Goal: Information Seeking & Learning: Learn about a topic

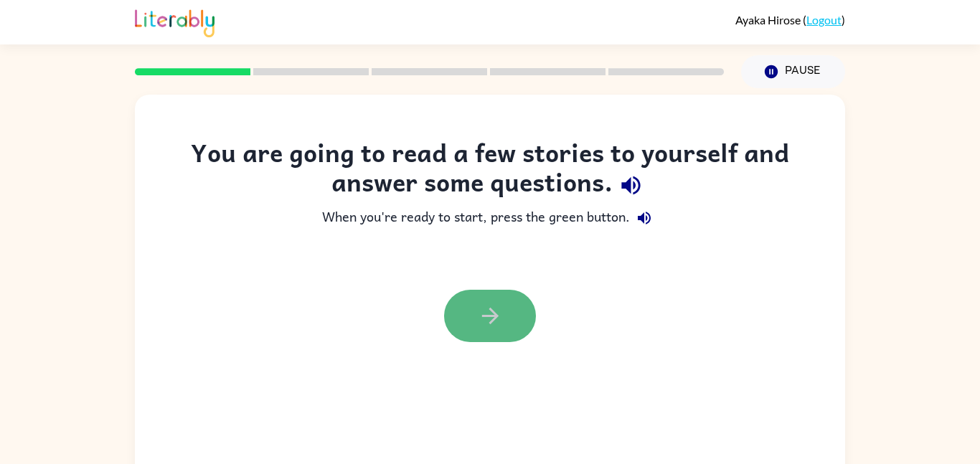
click at [528, 315] on button "button" at bounding box center [490, 316] width 92 height 52
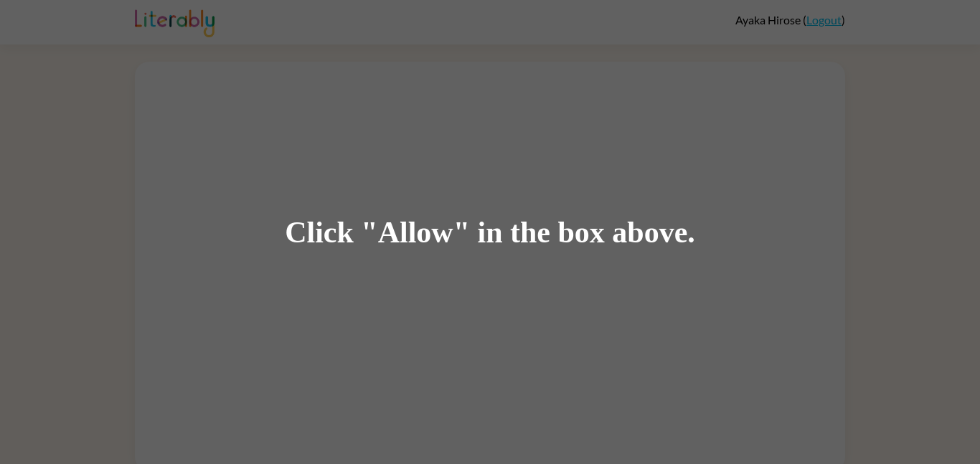
click at [273, 85] on div "Click "Allow" in the box above." at bounding box center [490, 232] width 980 height 464
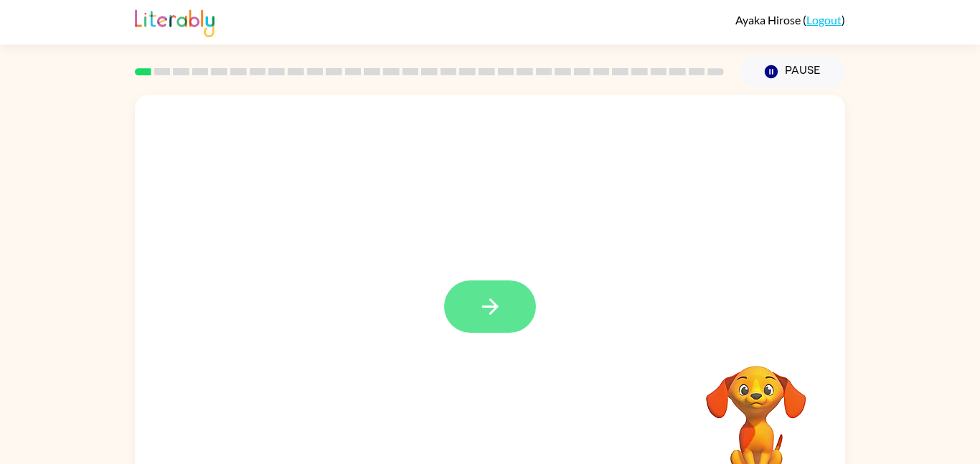
click at [497, 316] on icon "button" at bounding box center [490, 306] width 25 height 25
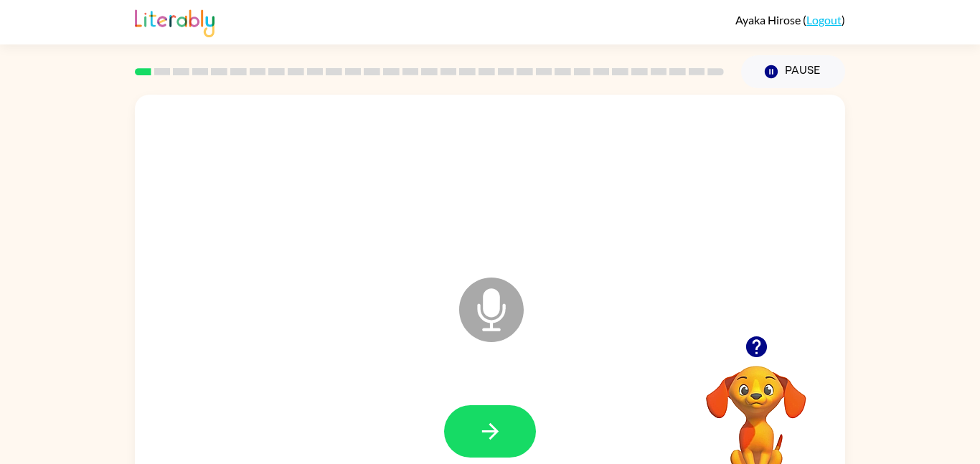
click at [521, 291] on icon "Microphone The Microphone is here when it is your turn to talk" at bounding box center [563, 328] width 215 height 108
click at [469, 307] on icon at bounding box center [491, 310] width 65 height 65
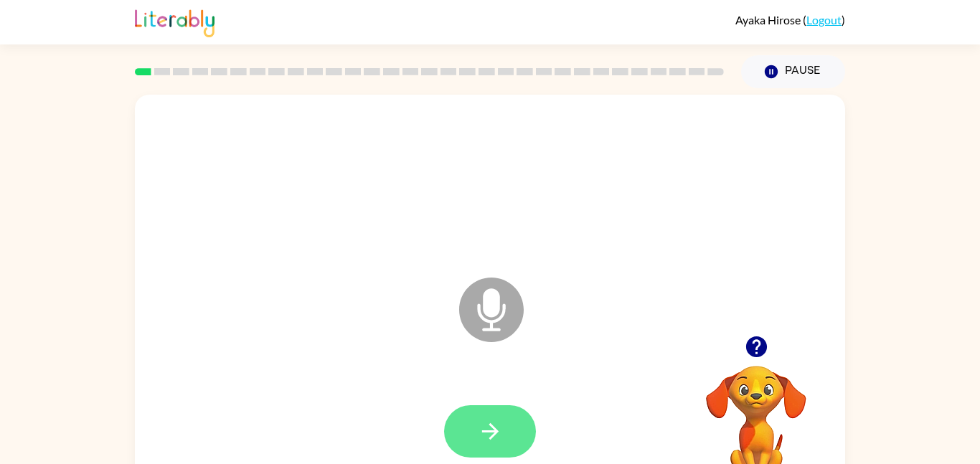
click at [509, 419] on button "button" at bounding box center [490, 432] width 92 height 52
click at [510, 419] on button "button" at bounding box center [490, 432] width 92 height 52
click at [456, 328] on icon "Microphone The Microphone is here when it is your turn to talk" at bounding box center [563, 328] width 215 height 108
click at [483, 313] on icon at bounding box center [491, 310] width 65 height 65
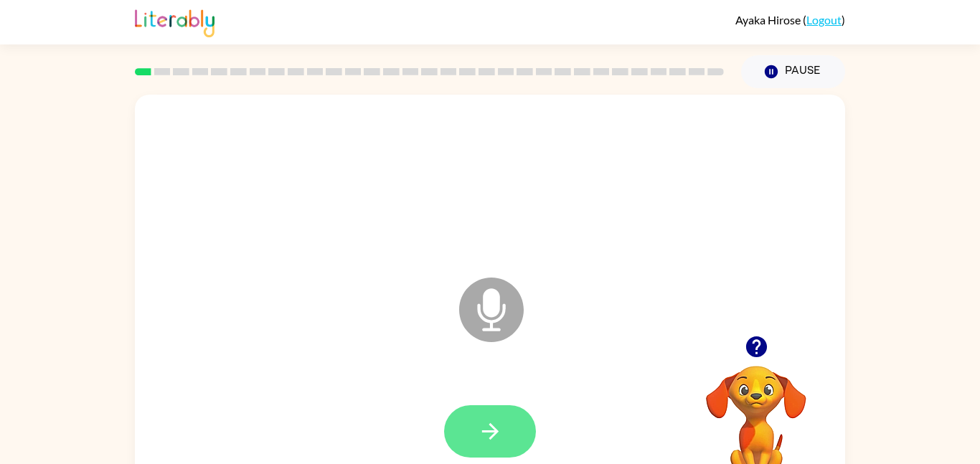
click at [505, 438] on button "button" at bounding box center [490, 432] width 92 height 52
click at [497, 299] on icon "Microphone The Microphone is here when it is your turn to talk" at bounding box center [563, 328] width 215 height 108
click at [478, 431] on icon "button" at bounding box center [490, 431] width 25 height 25
click at [502, 443] on button "button" at bounding box center [490, 432] width 92 height 52
click at [489, 338] on icon at bounding box center [491, 310] width 65 height 65
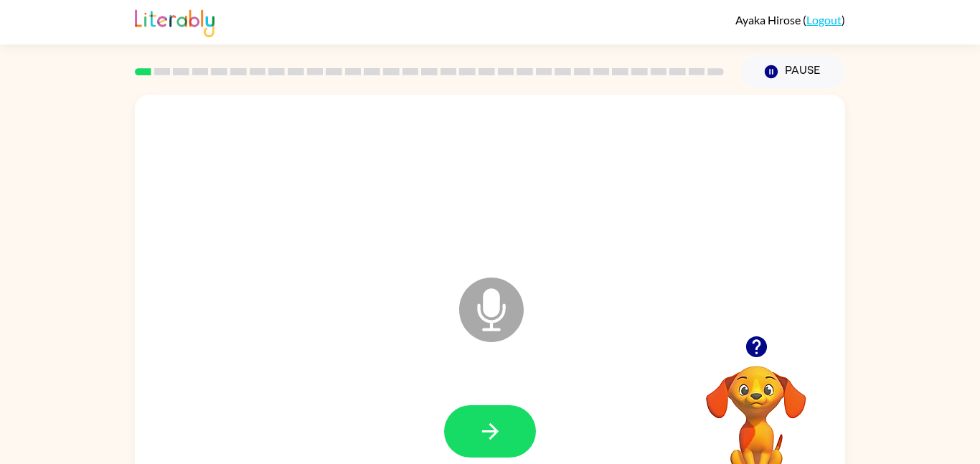
click at [500, 306] on icon at bounding box center [491, 310] width 65 height 65
click at [495, 416] on button "button" at bounding box center [490, 432] width 92 height 52
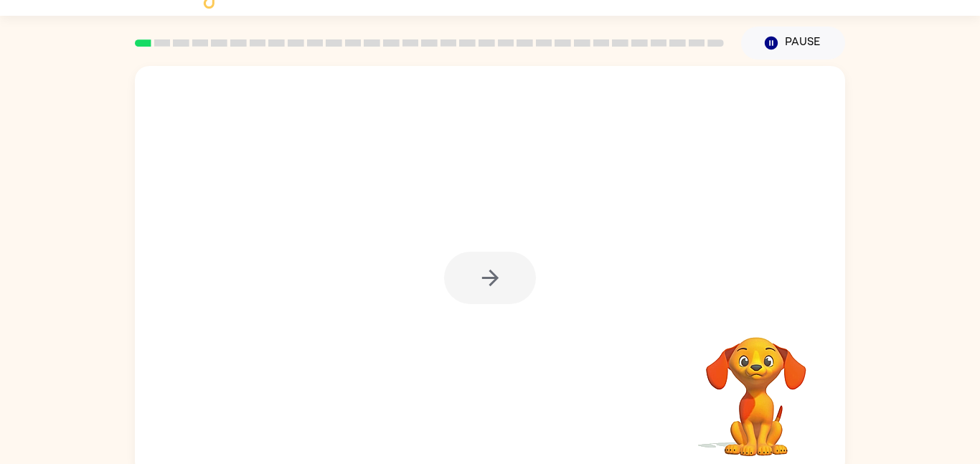
scroll to position [40, 0]
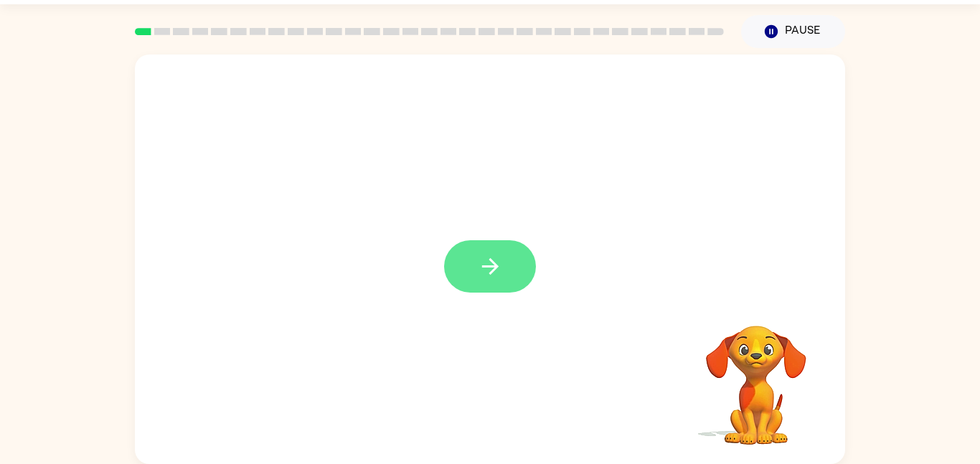
click at [517, 243] on button "button" at bounding box center [490, 266] width 92 height 52
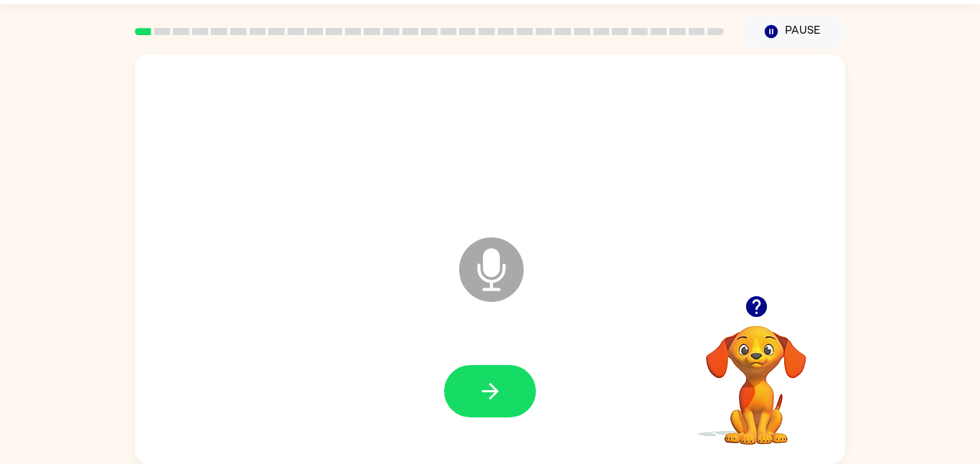
click at [494, 268] on icon "Microphone The Microphone is here when it is your turn to talk" at bounding box center [563, 288] width 215 height 108
click at [484, 375] on button "button" at bounding box center [490, 391] width 92 height 52
click at [486, 271] on icon "Microphone The Microphone is here when it is your turn to talk" at bounding box center [563, 288] width 215 height 108
click at [487, 274] on icon "Microphone The Microphone is here when it is your turn to talk" at bounding box center [563, 288] width 215 height 108
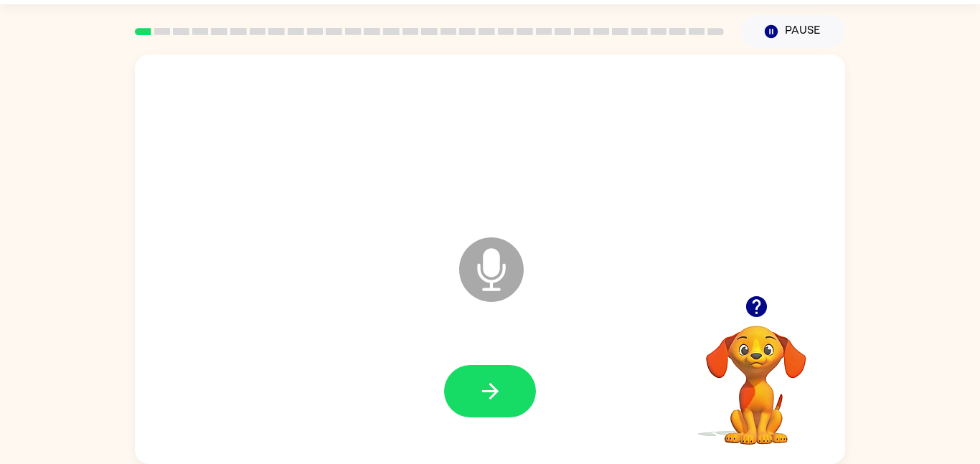
click at [496, 286] on icon at bounding box center [491, 270] width 65 height 65
click at [482, 281] on icon at bounding box center [491, 270] width 65 height 65
click at [498, 397] on icon "button" at bounding box center [490, 391] width 25 height 25
click at [492, 281] on icon "Microphone The Microphone is here when it is your turn to talk" at bounding box center [563, 288] width 215 height 108
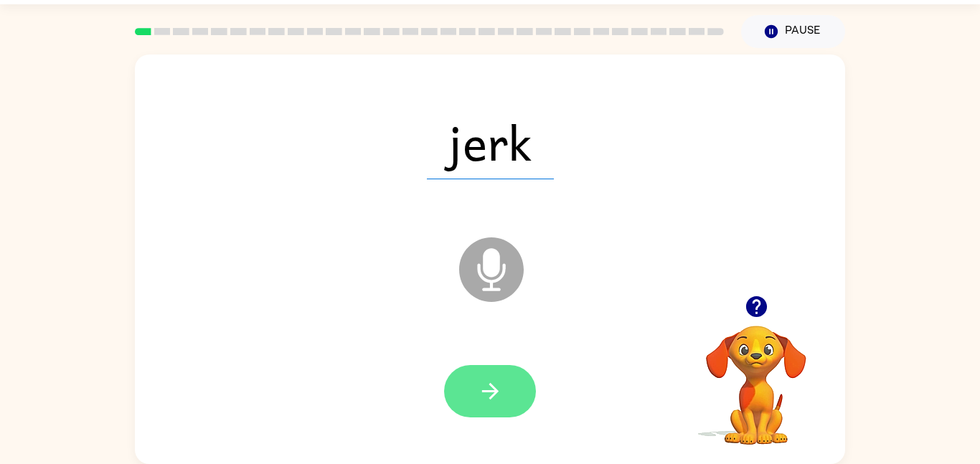
click at [482, 380] on icon "button" at bounding box center [490, 391] width 25 height 25
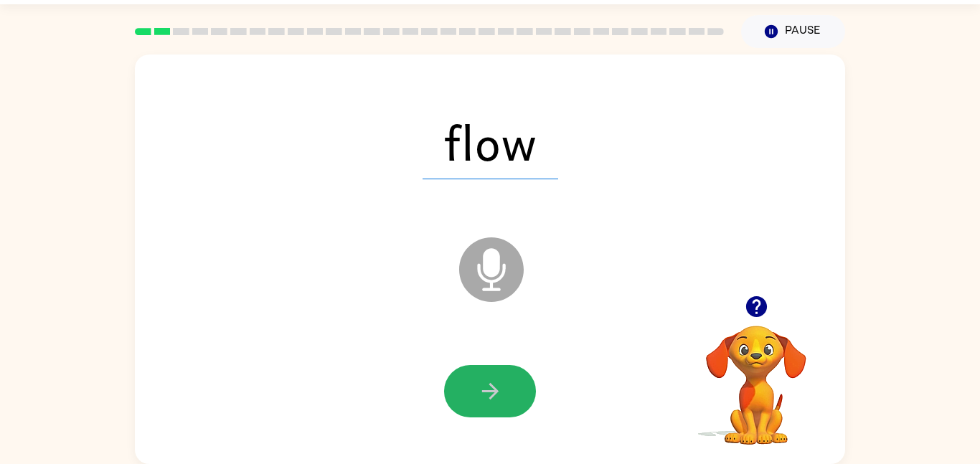
click at [487, 379] on icon "button" at bounding box center [490, 391] width 25 height 25
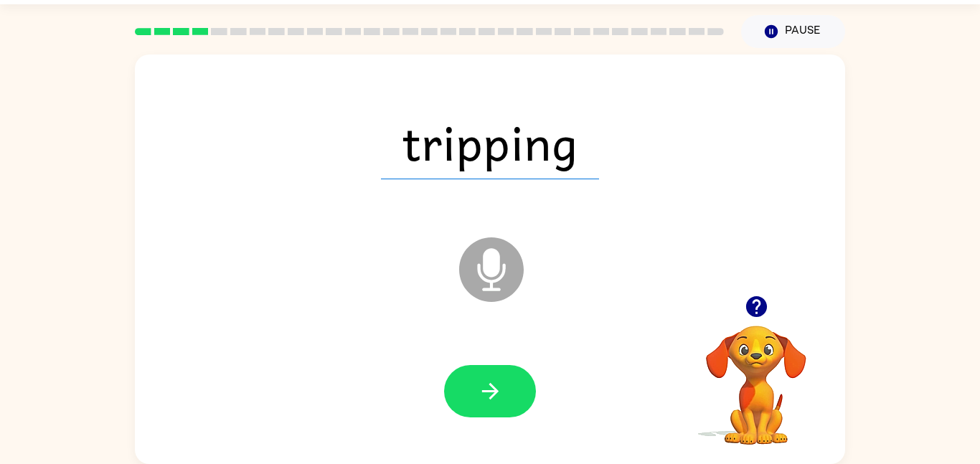
click at [500, 287] on icon at bounding box center [491, 270] width 65 height 65
click at [500, 395] on icon "button" at bounding box center [490, 391] width 25 height 25
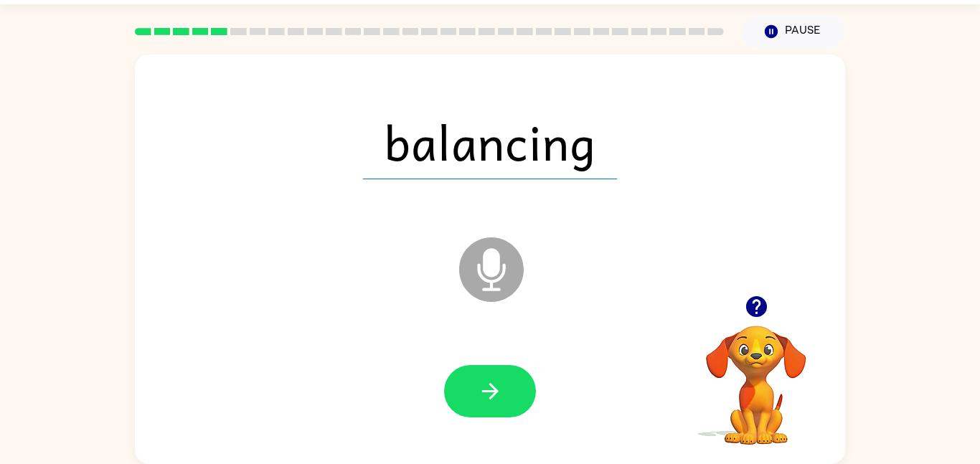
click at [486, 264] on icon "Microphone The Microphone is here when it is your turn to talk" at bounding box center [563, 288] width 215 height 108
click at [477, 406] on button "button" at bounding box center [490, 391] width 92 height 52
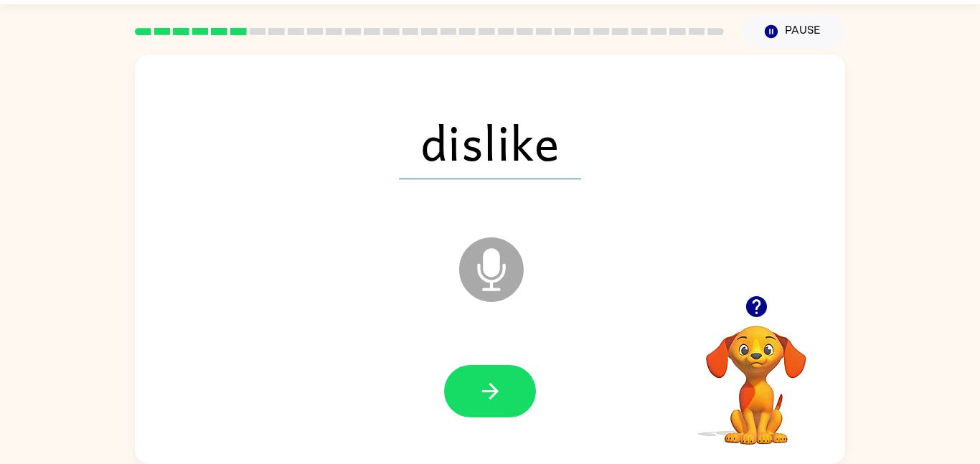
click at [497, 271] on icon "Microphone The Microphone is here when it is your turn to talk" at bounding box center [563, 288] width 215 height 108
click at [510, 398] on button "button" at bounding box center [490, 391] width 92 height 52
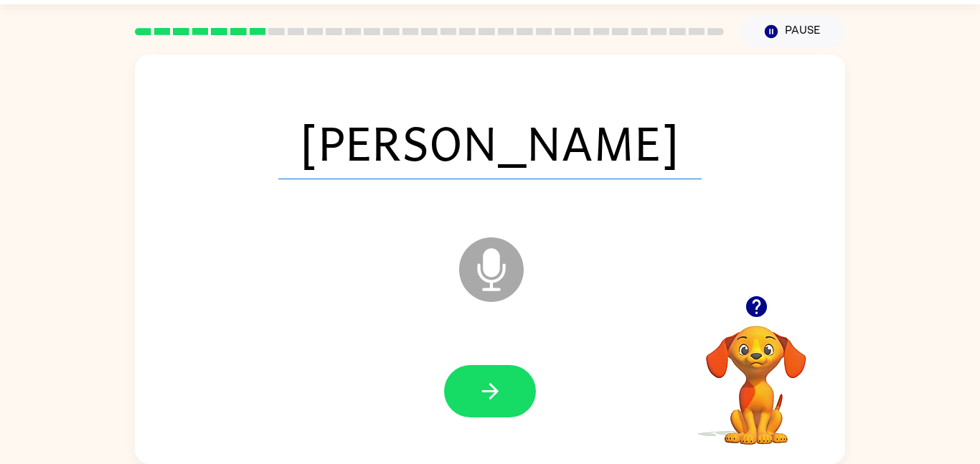
click at [507, 294] on icon at bounding box center [491, 270] width 65 height 65
click at [506, 403] on button "button" at bounding box center [490, 391] width 92 height 52
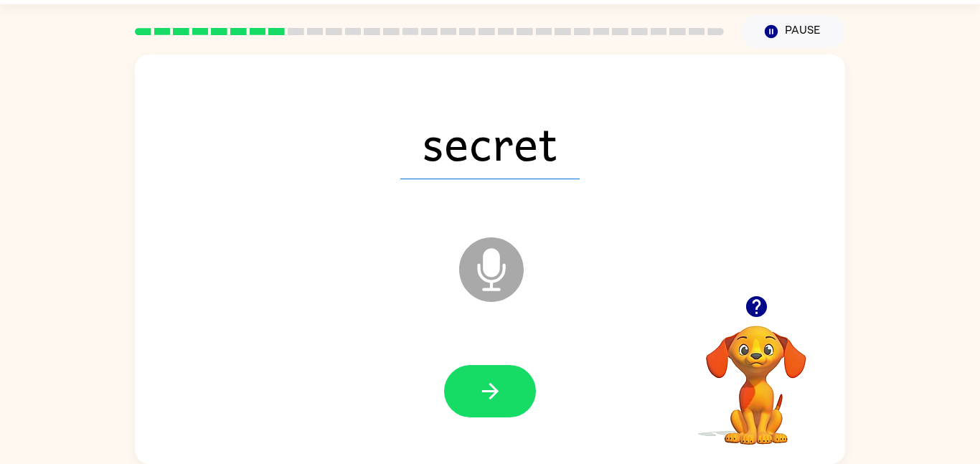
click at [491, 254] on icon "Microphone The Microphone is here when it is your turn to talk" at bounding box center [563, 288] width 215 height 108
click at [489, 395] on icon "button" at bounding box center [490, 391] width 25 height 25
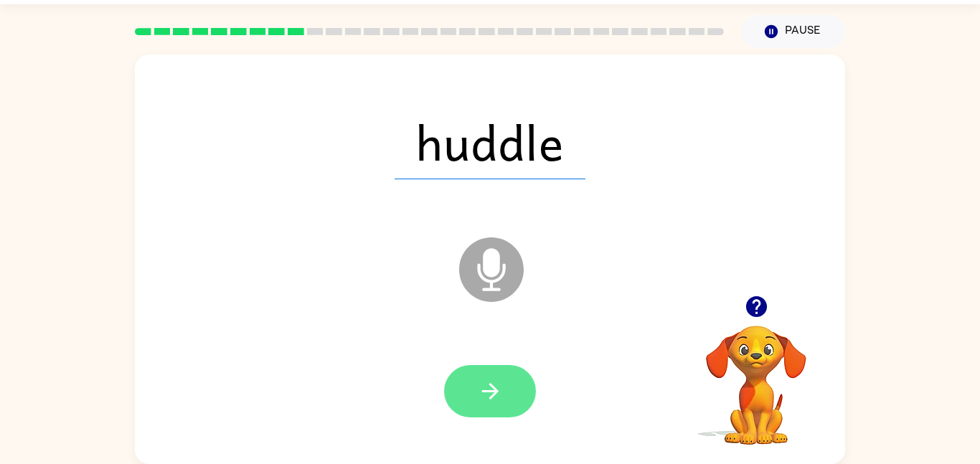
click at [476, 371] on button "button" at bounding box center [490, 391] width 92 height 52
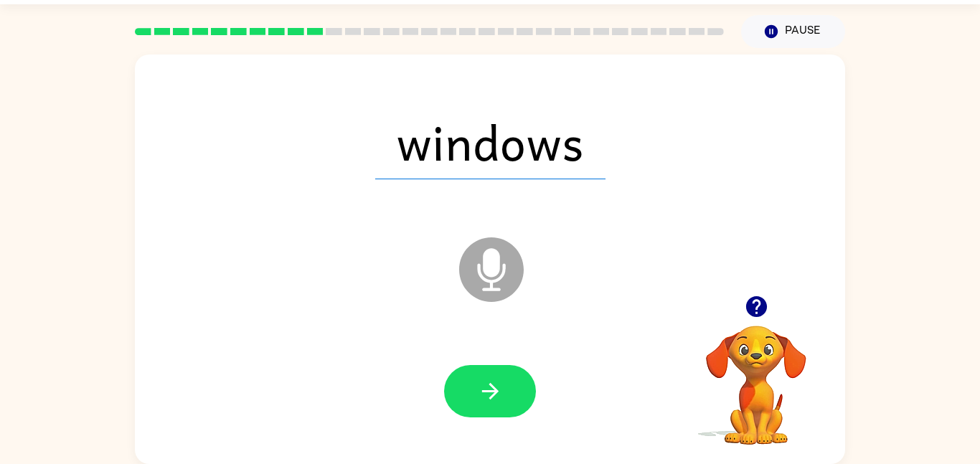
click at [503, 274] on icon "Microphone The Microphone is here when it is your turn to talk" at bounding box center [563, 288] width 215 height 108
click at [509, 380] on button "button" at bounding box center [490, 391] width 92 height 52
click at [481, 393] on icon "button" at bounding box center [490, 391] width 25 height 25
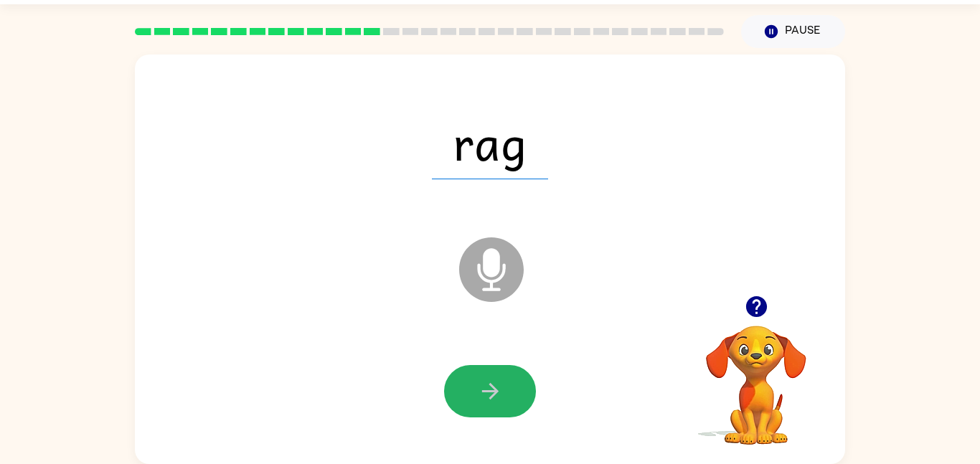
click at [481, 393] on icon "button" at bounding box center [490, 391] width 25 height 25
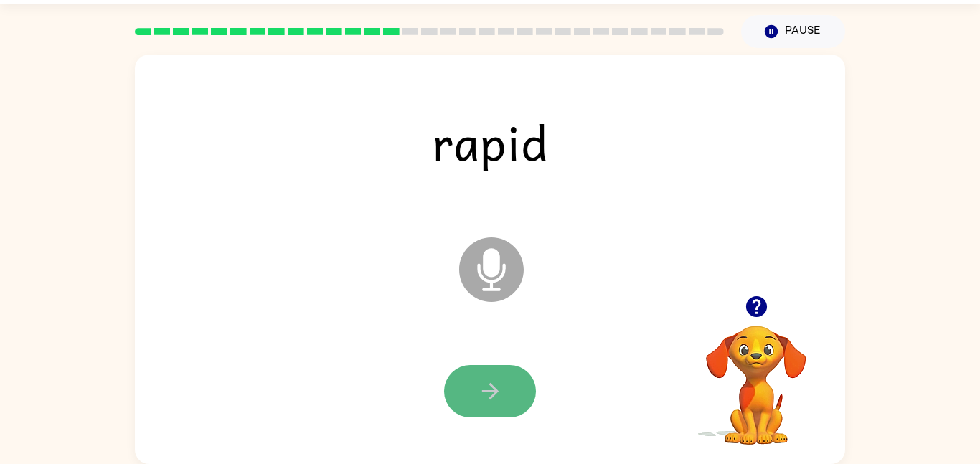
click at [473, 387] on button "button" at bounding box center [490, 391] width 92 height 52
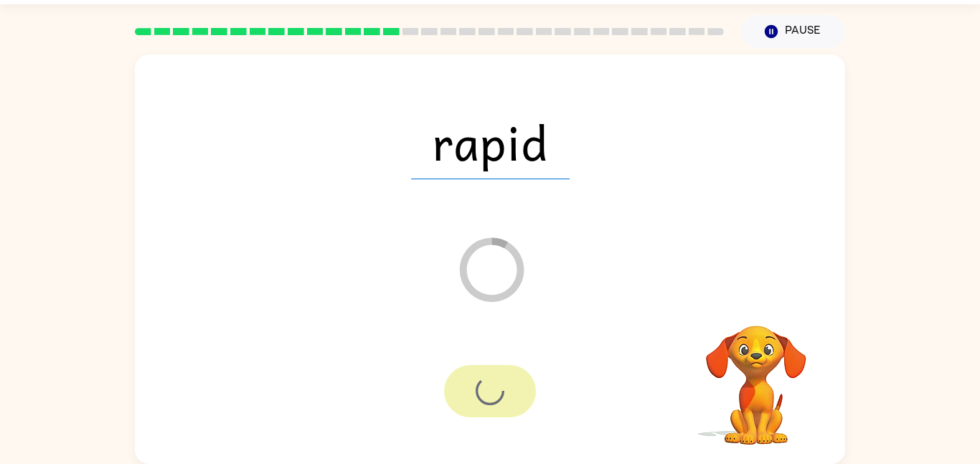
click at [473, 387] on div at bounding box center [490, 391] width 92 height 52
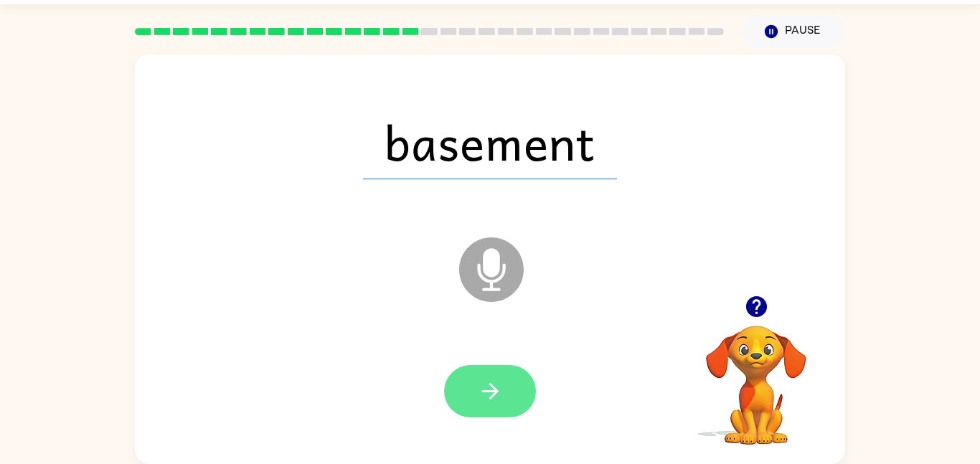
click at [504, 395] on button "button" at bounding box center [490, 391] width 92 height 52
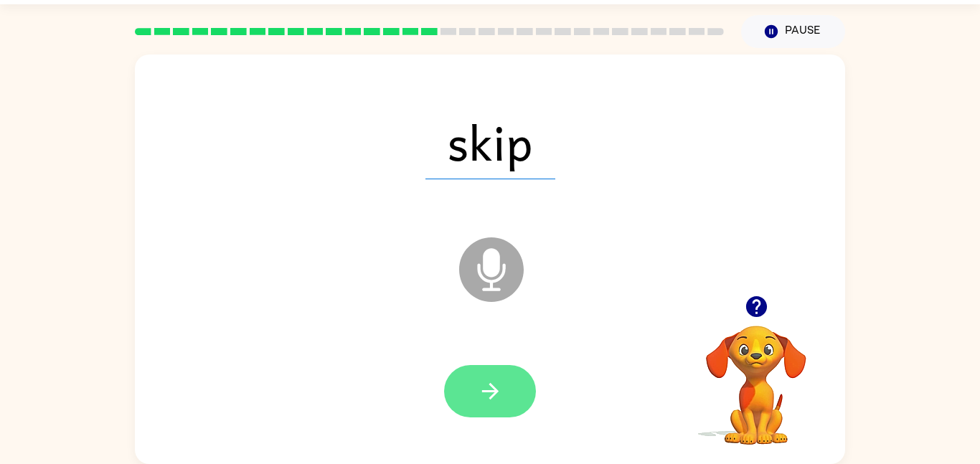
click at [492, 390] on icon "button" at bounding box center [490, 391] width 25 height 25
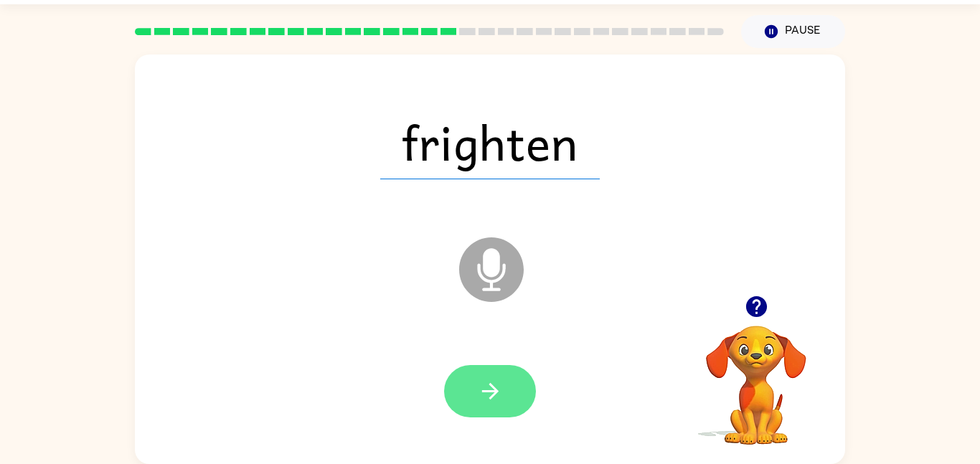
click at [505, 395] on button "button" at bounding box center [490, 391] width 92 height 52
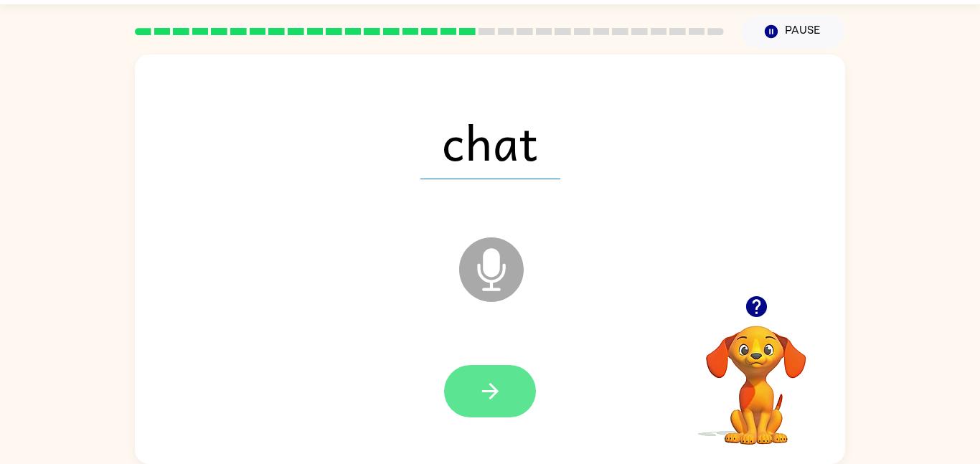
click at [506, 405] on button "button" at bounding box center [490, 391] width 92 height 52
click at [504, 368] on button "button" at bounding box center [490, 391] width 92 height 52
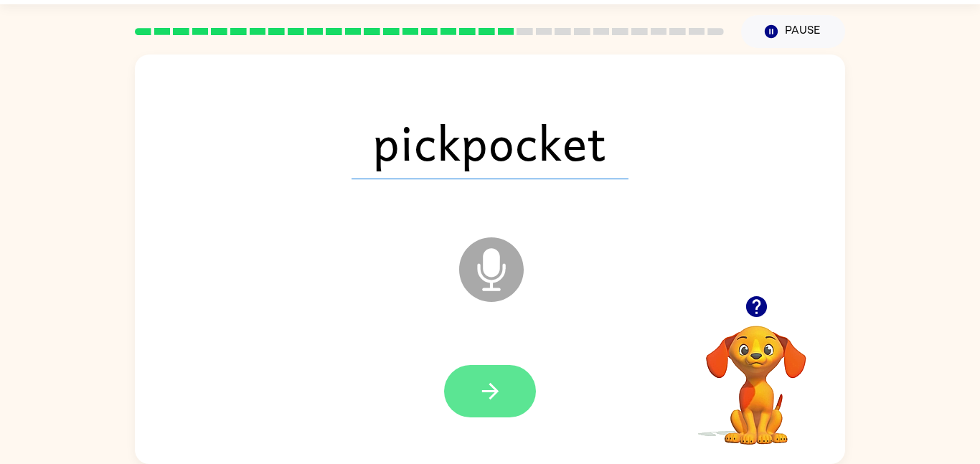
click at [530, 380] on button "button" at bounding box center [490, 391] width 92 height 52
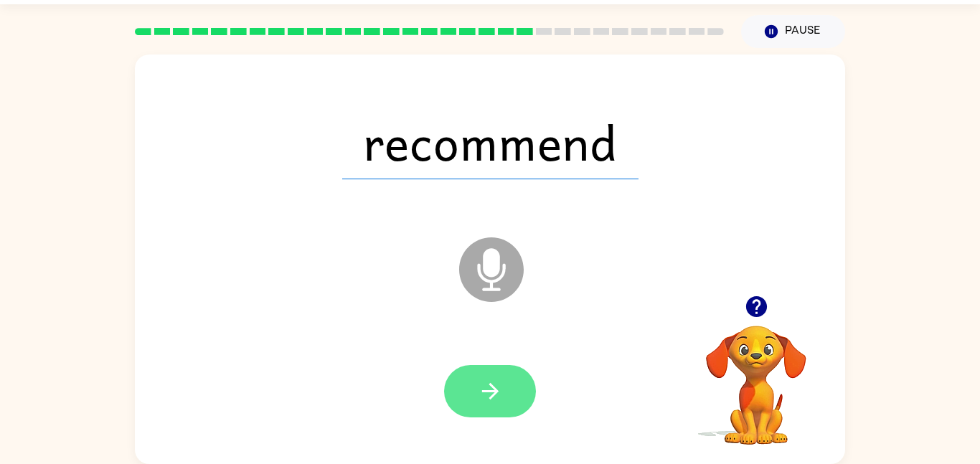
click at [501, 386] on icon "button" at bounding box center [490, 391] width 25 height 25
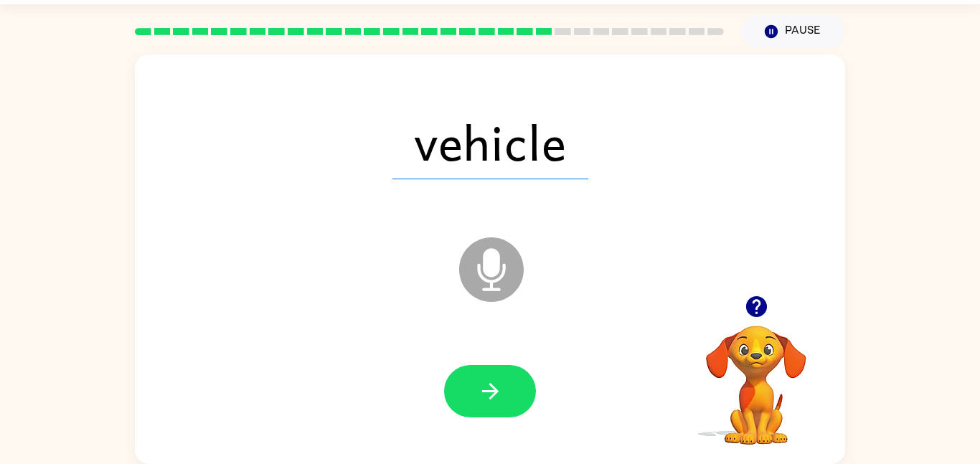
click at [501, 386] on icon "button" at bounding box center [490, 391] width 25 height 25
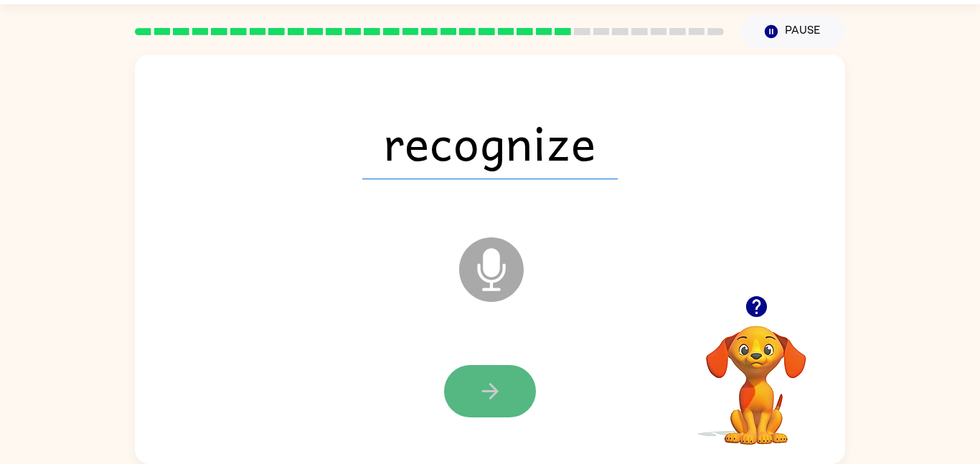
click at [497, 385] on icon "button" at bounding box center [490, 391] width 25 height 25
click at [487, 408] on button "button" at bounding box center [490, 391] width 92 height 52
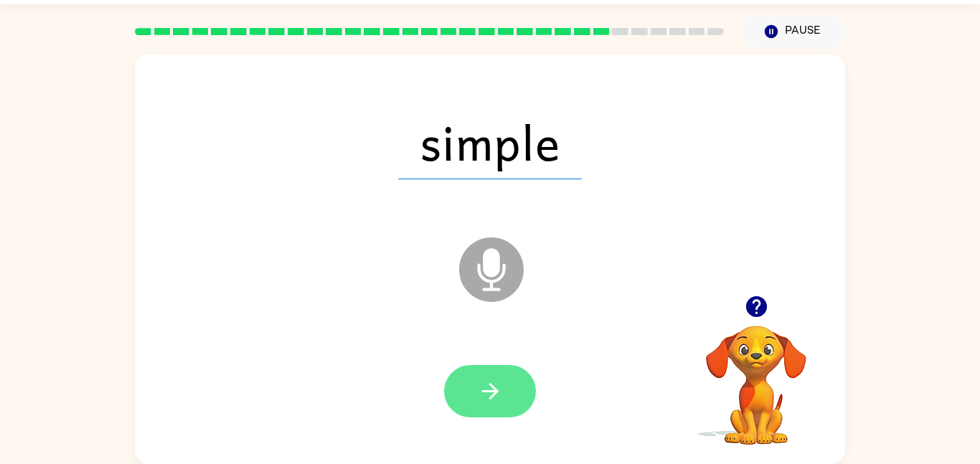
click at [518, 407] on button "button" at bounding box center [490, 391] width 92 height 52
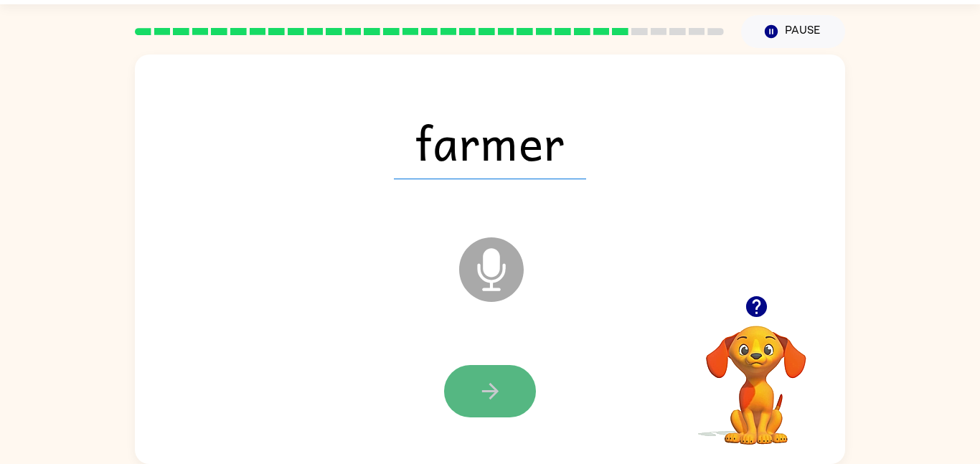
click at [469, 394] on button "button" at bounding box center [490, 391] width 92 height 52
click at [484, 390] on icon "button" at bounding box center [490, 391] width 25 height 25
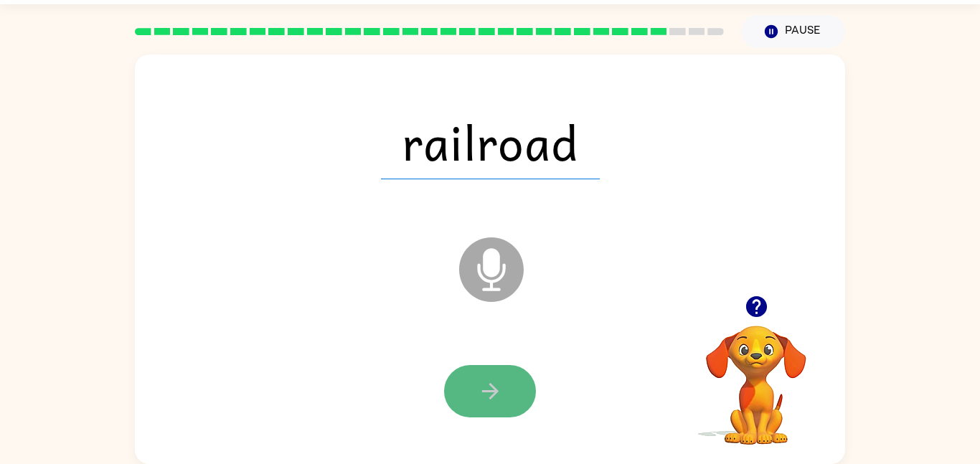
click at [478, 387] on icon "button" at bounding box center [490, 391] width 25 height 25
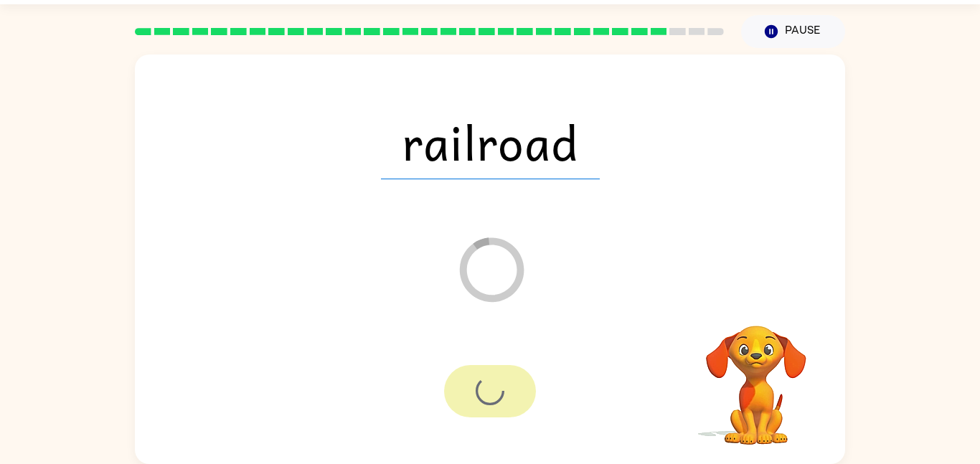
click at [477, 388] on div at bounding box center [490, 391] width 92 height 52
click at [477, 387] on div at bounding box center [490, 391] width 92 height 52
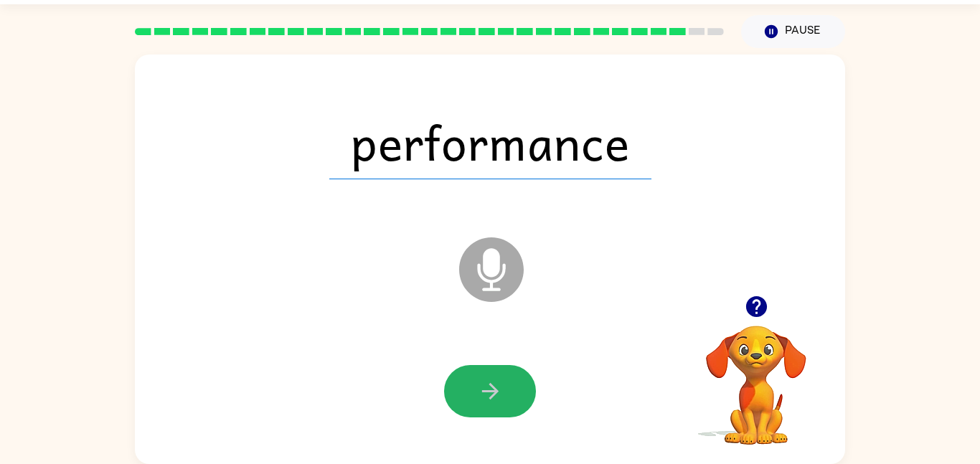
click at [478, 387] on icon "button" at bounding box center [490, 391] width 25 height 25
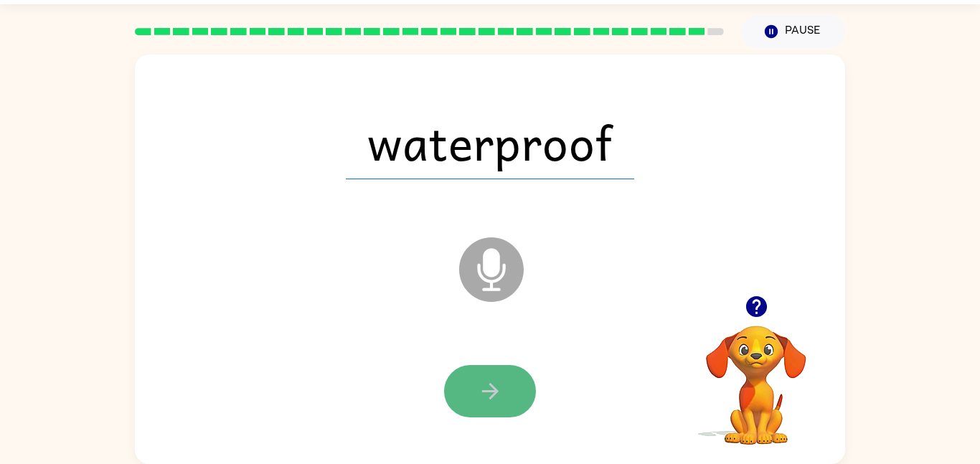
click at [478, 388] on icon "button" at bounding box center [490, 391] width 25 height 25
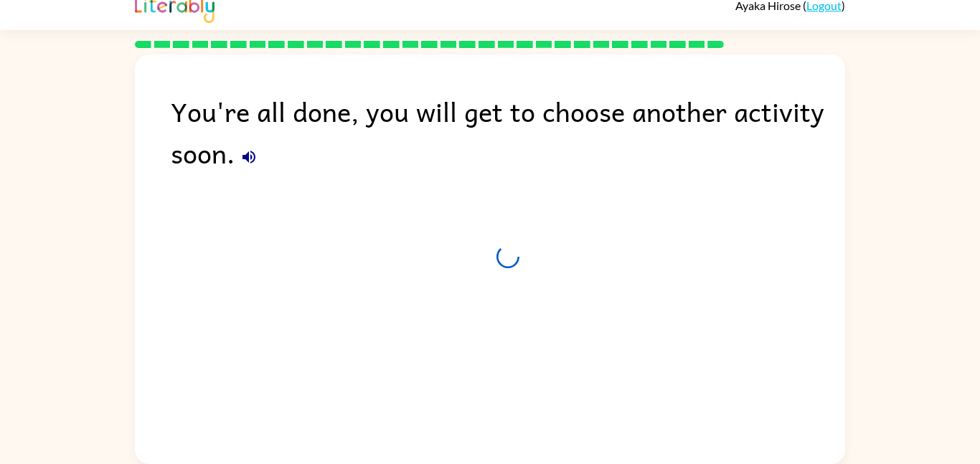
scroll to position [14, 0]
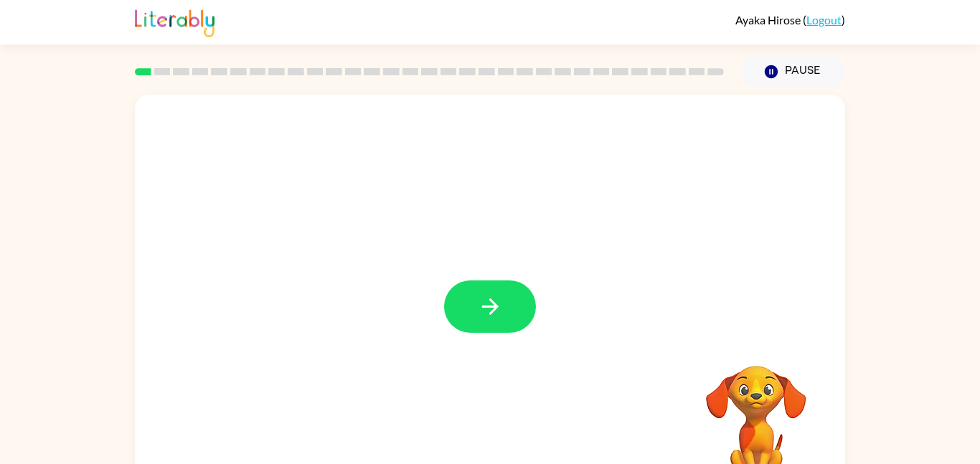
click at [485, 323] on button "button" at bounding box center [490, 307] width 92 height 52
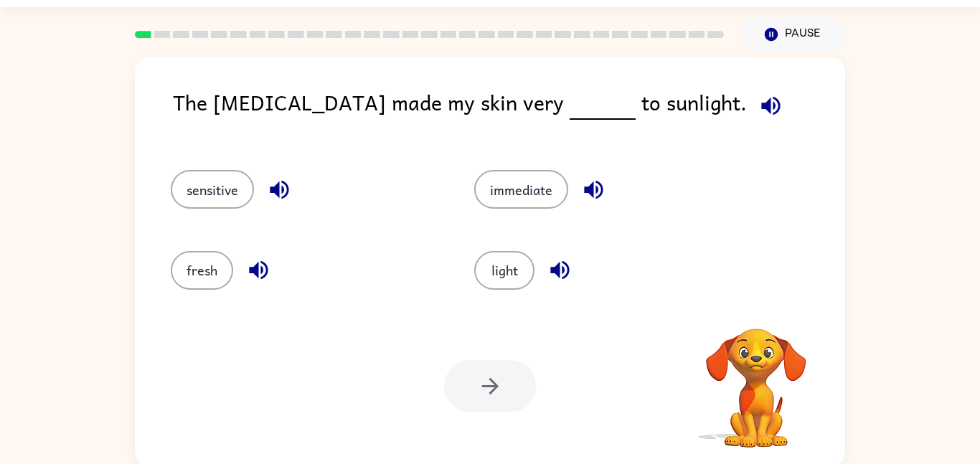
scroll to position [40, 0]
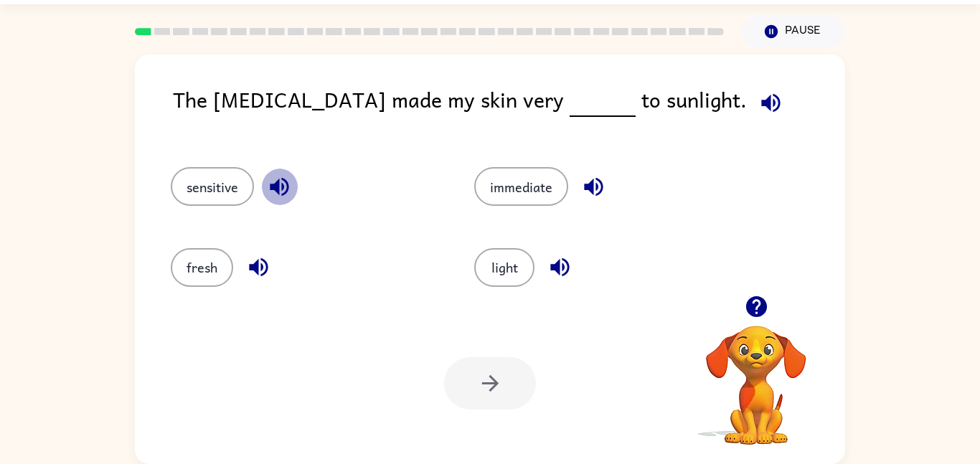
click at [286, 180] on icon "button" at bounding box center [279, 187] width 19 height 19
click at [589, 187] on icon "button" at bounding box center [593, 187] width 19 height 19
click at [501, 193] on button "immediate" at bounding box center [521, 186] width 94 height 39
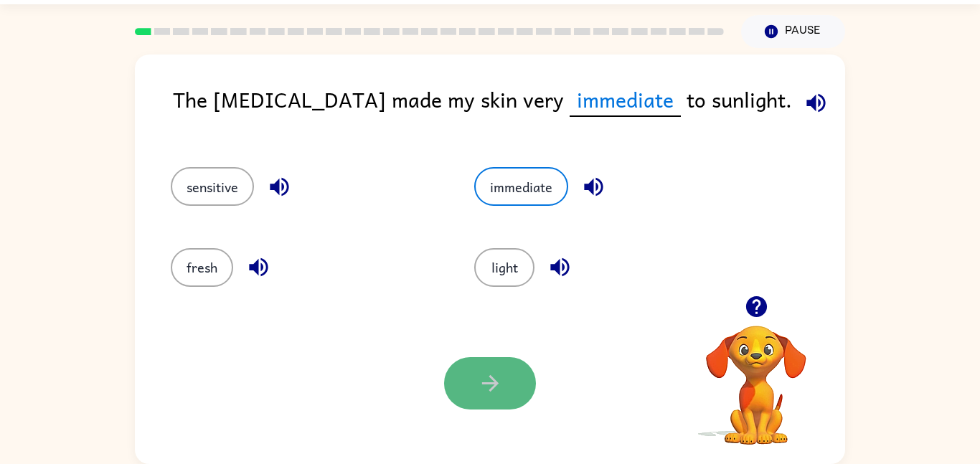
click at [491, 383] on icon "button" at bounding box center [490, 383] width 17 height 17
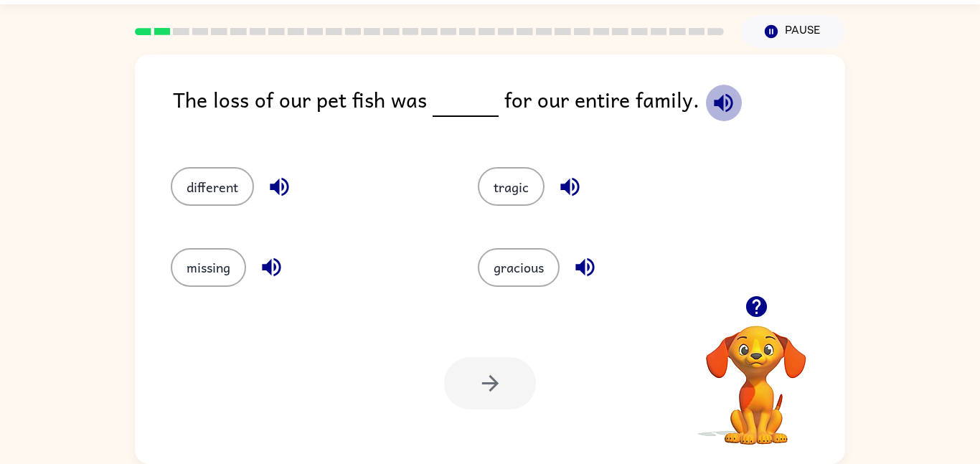
click at [718, 106] on icon "button" at bounding box center [723, 102] width 19 height 19
click at [399, 202] on div "different" at bounding box center [308, 186] width 274 height 39
click at [250, 179] on button "different" at bounding box center [212, 186] width 83 height 39
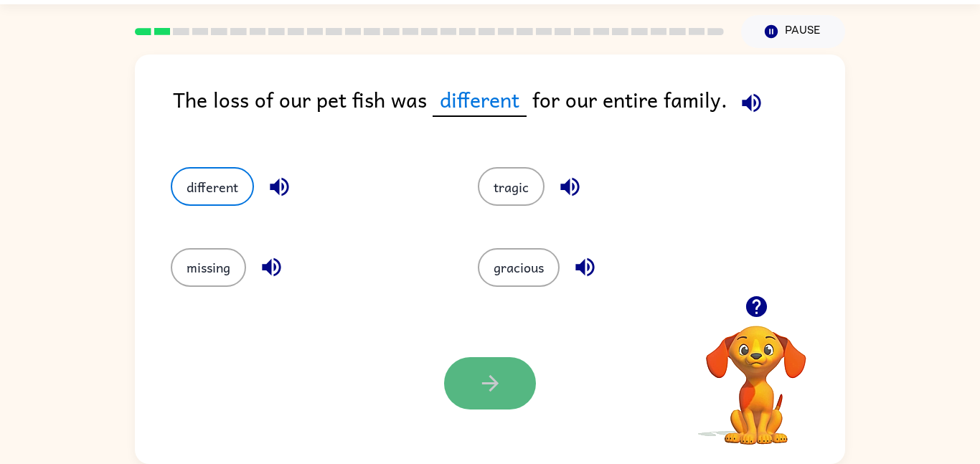
click at [509, 387] on button "button" at bounding box center [490, 383] width 92 height 52
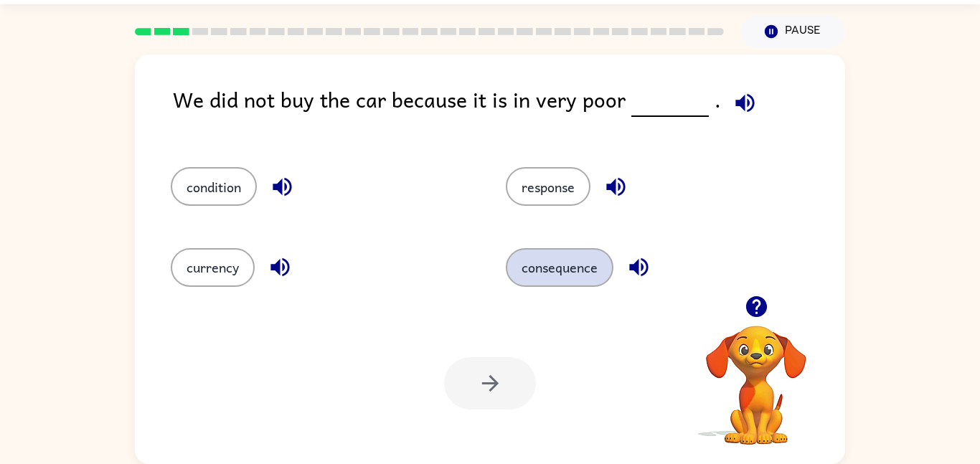
click at [583, 276] on button "consequence" at bounding box center [560, 267] width 108 height 39
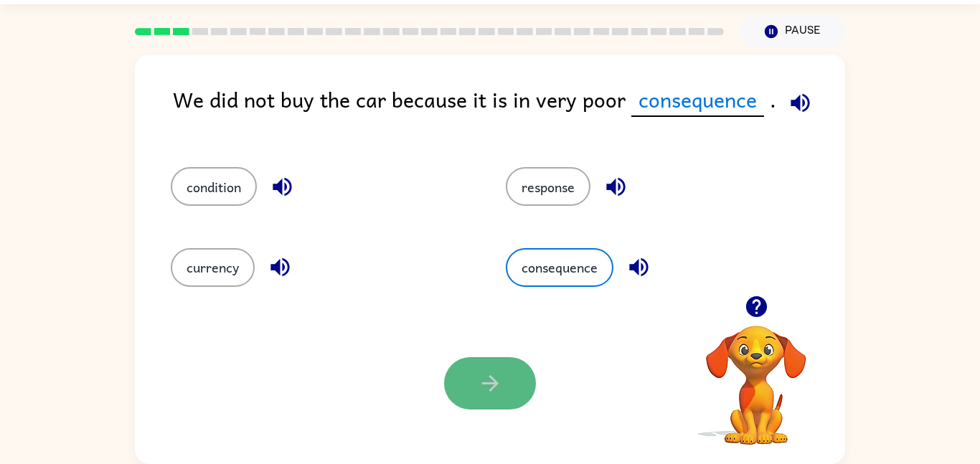
click at [503, 400] on button "button" at bounding box center [490, 383] width 92 height 52
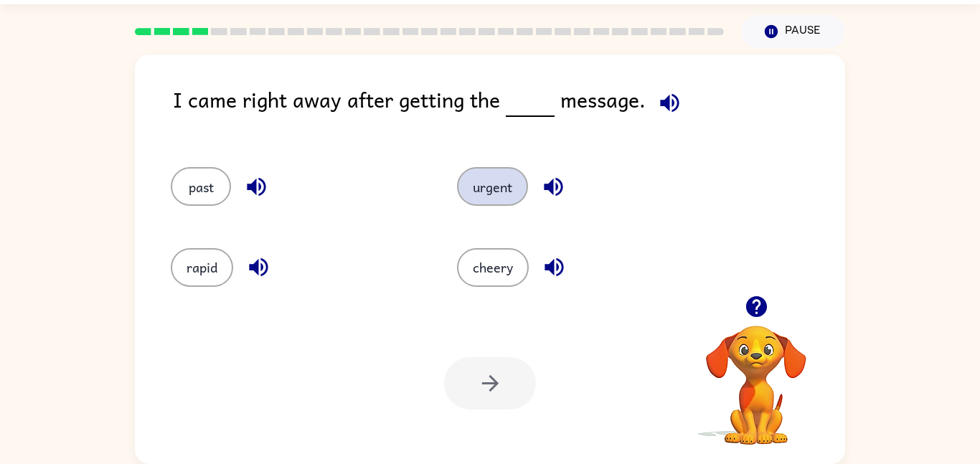
click at [500, 180] on button "urgent" at bounding box center [492, 186] width 71 height 39
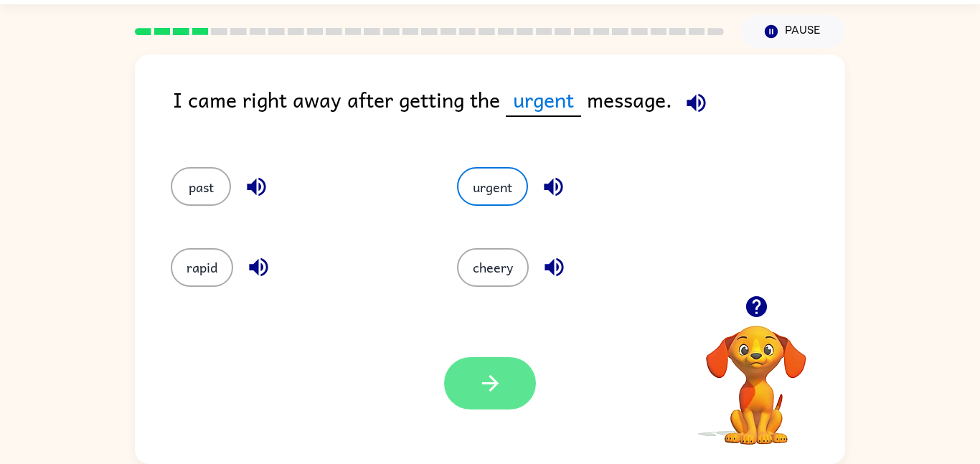
click at [518, 393] on button "button" at bounding box center [490, 383] width 92 height 52
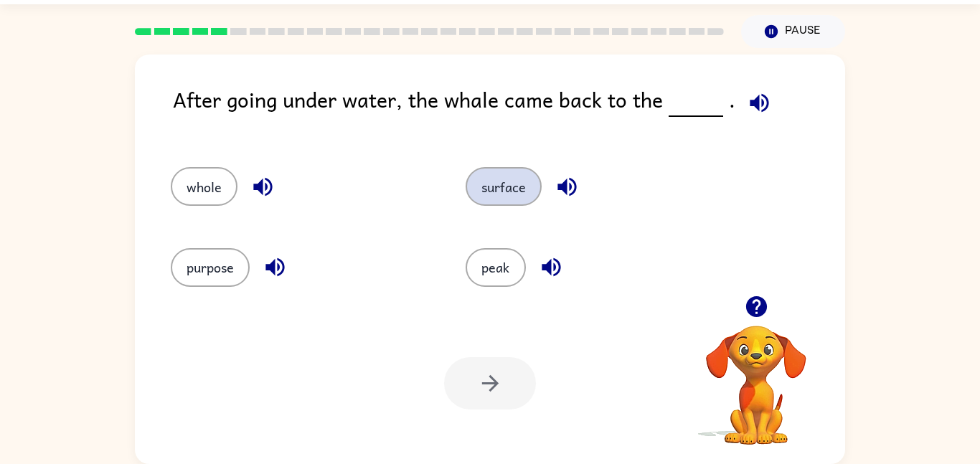
click at [516, 176] on button "surface" at bounding box center [504, 186] width 76 height 39
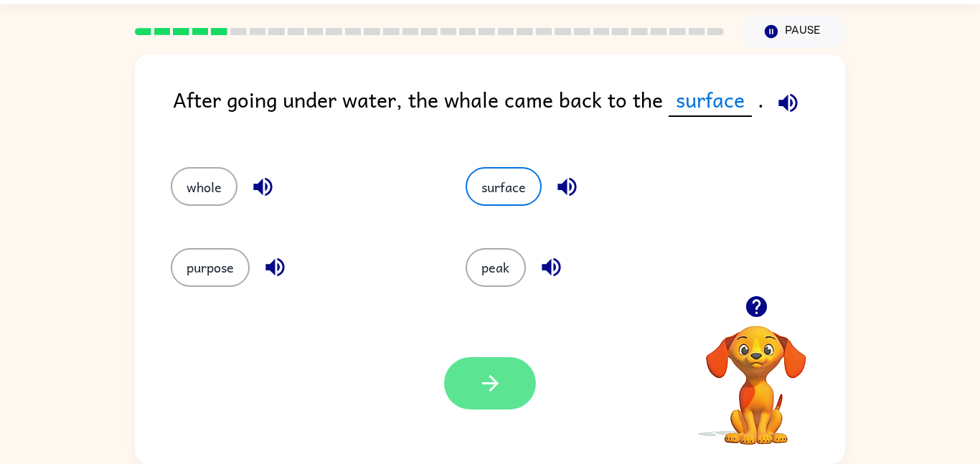
click at [510, 392] on button "button" at bounding box center [490, 383] width 92 height 52
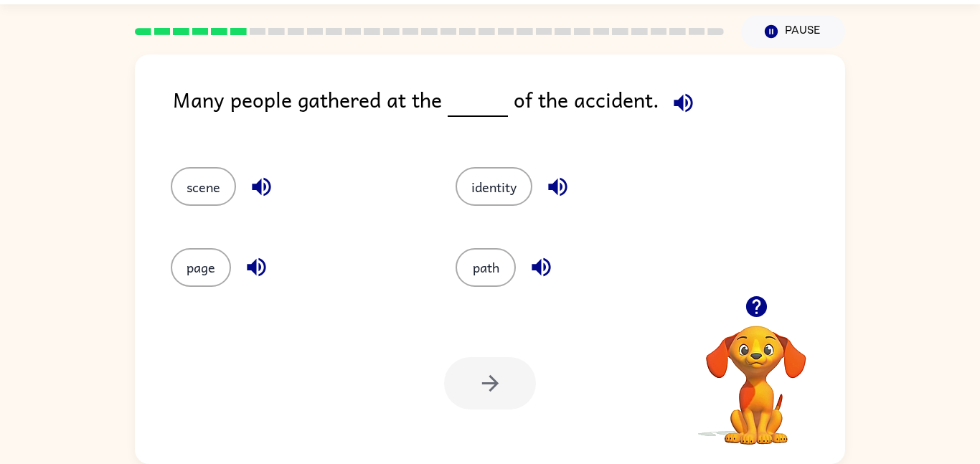
click at [687, 108] on icon "button" at bounding box center [683, 102] width 25 height 25
click at [509, 273] on button "path" at bounding box center [486, 267] width 60 height 39
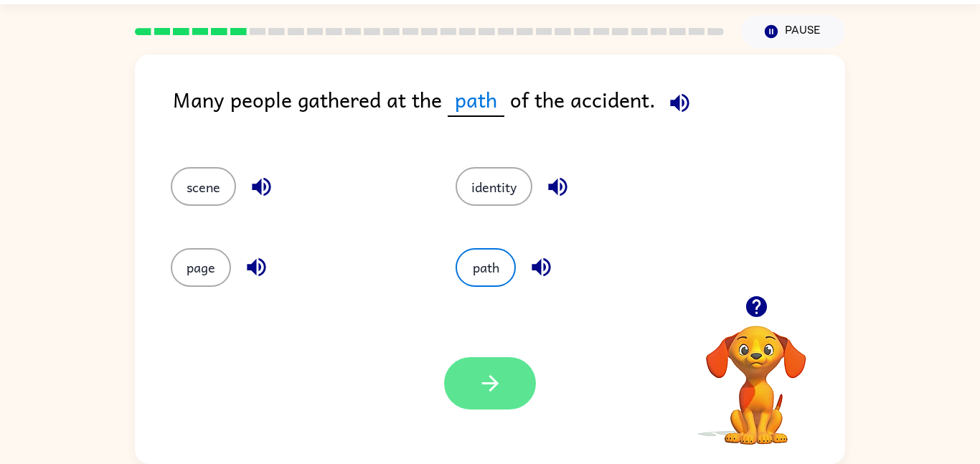
click at [519, 385] on button "button" at bounding box center [490, 383] width 92 height 52
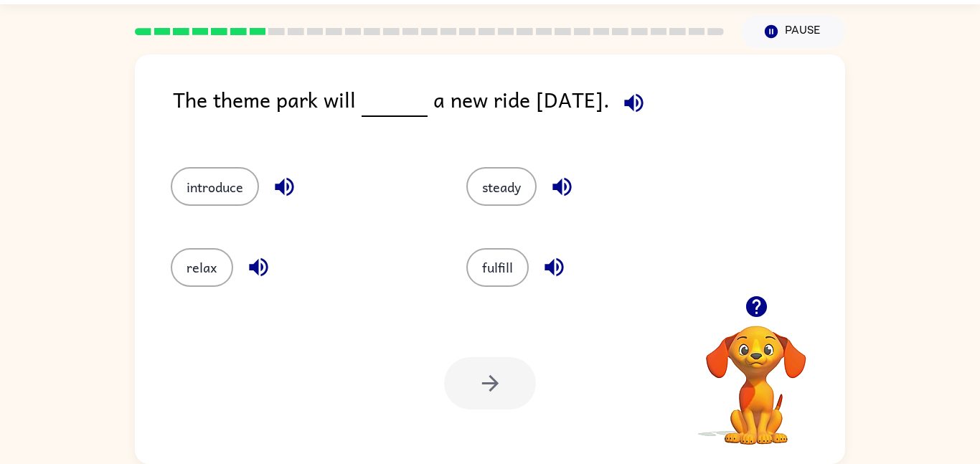
click at [647, 113] on icon "button" at bounding box center [634, 102] width 25 height 25
click at [232, 188] on button "introduce" at bounding box center [215, 186] width 88 height 39
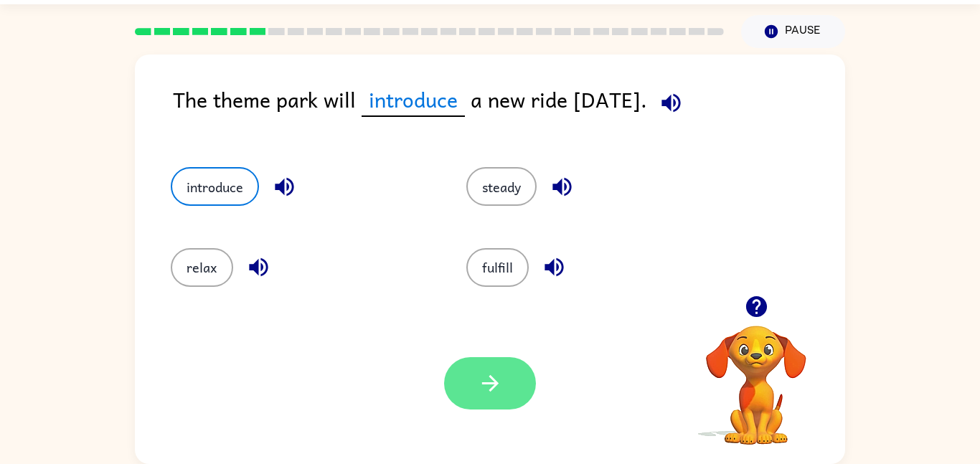
click at [496, 396] on icon "button" at bounding box center [490, 383] width 25 height 25
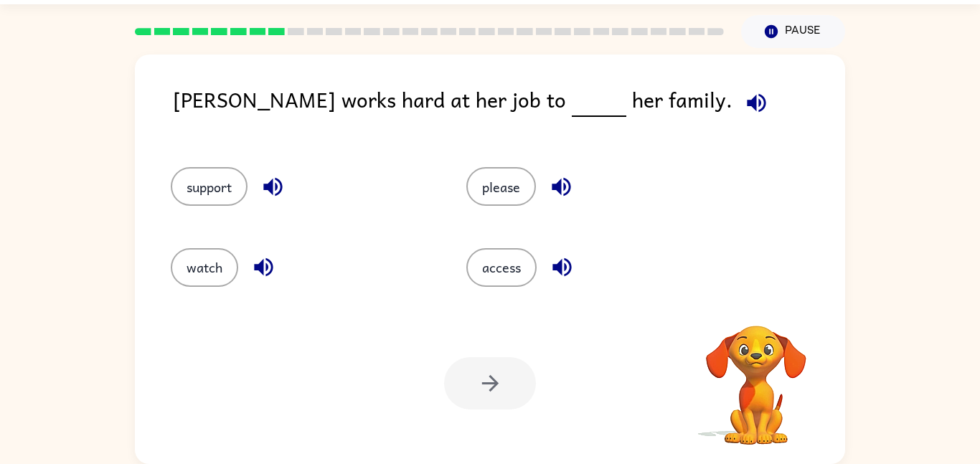
click at [739, 99] on button "button" at bounding box center [757, 103] width 37 height 37
click at [266, 266] on icon "button" at bounding box center [263, 267] width 25 height 25
click at [273, 185] on icon "button" at bounding box center [272, 187] width 19 height 19
click at [574, 189] on icon "button" at bounding box center [561, 186] width 25 height 25
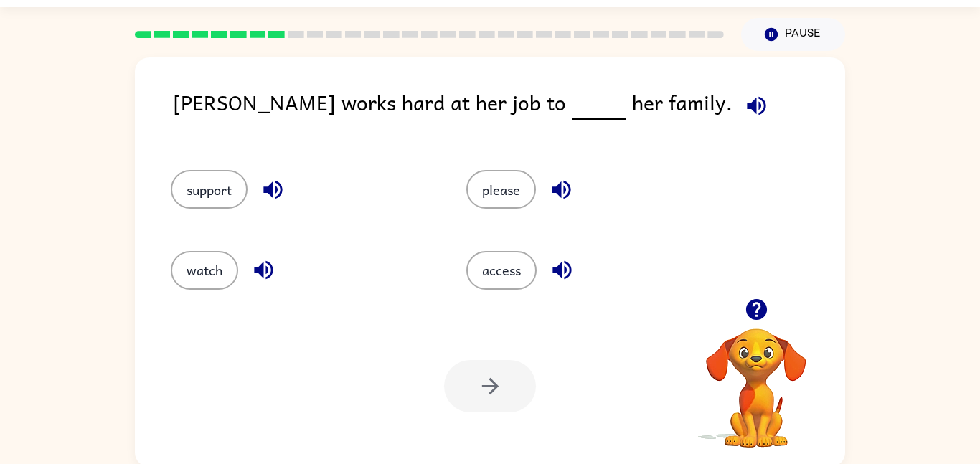
scroll to position [23, 0]
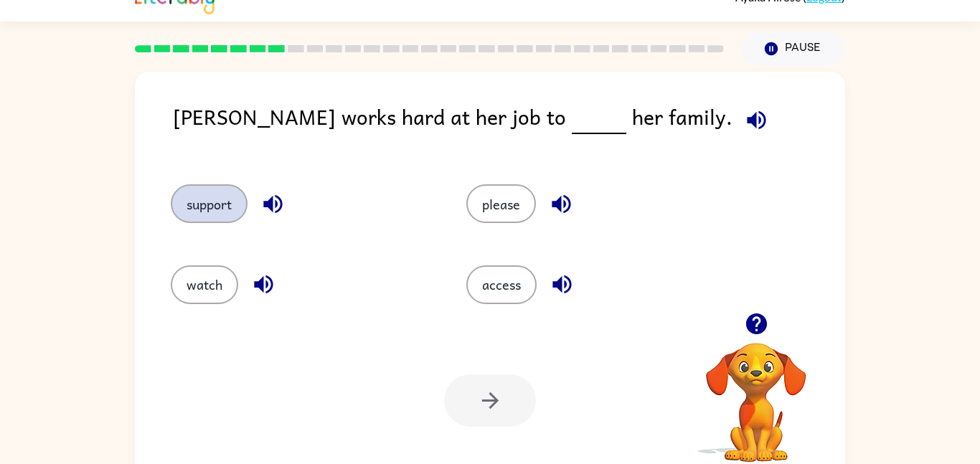
click at [220, 202] on button "support" at bounding box center [209, 203] width 77 height 39
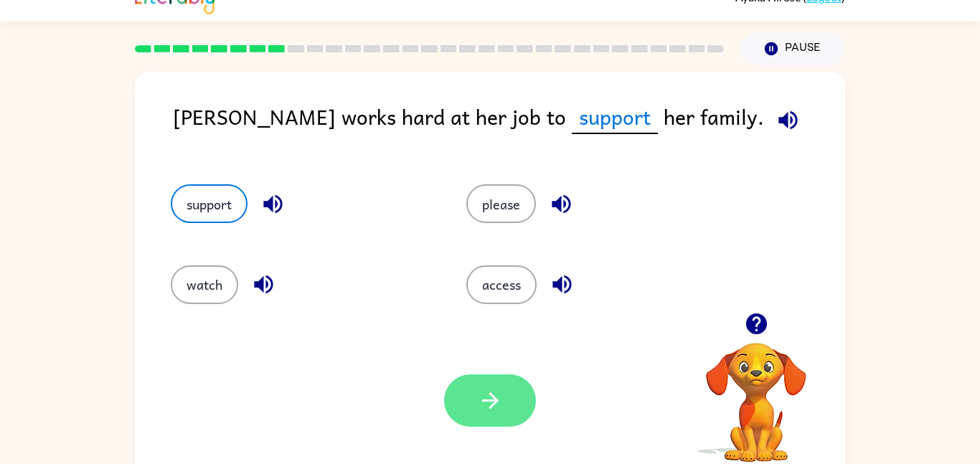
click at [487, 400] on icon "button" at bounding box center [490, 400] width 25 height 25
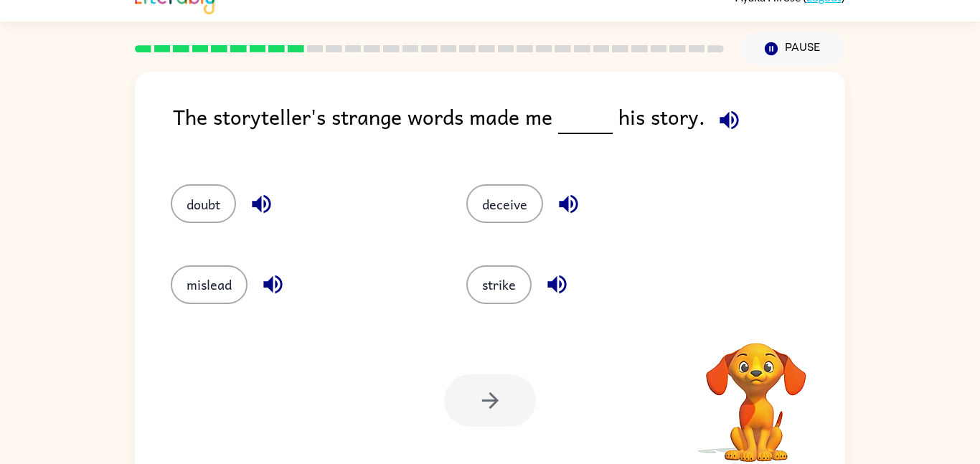
scroll to position [40, 0]
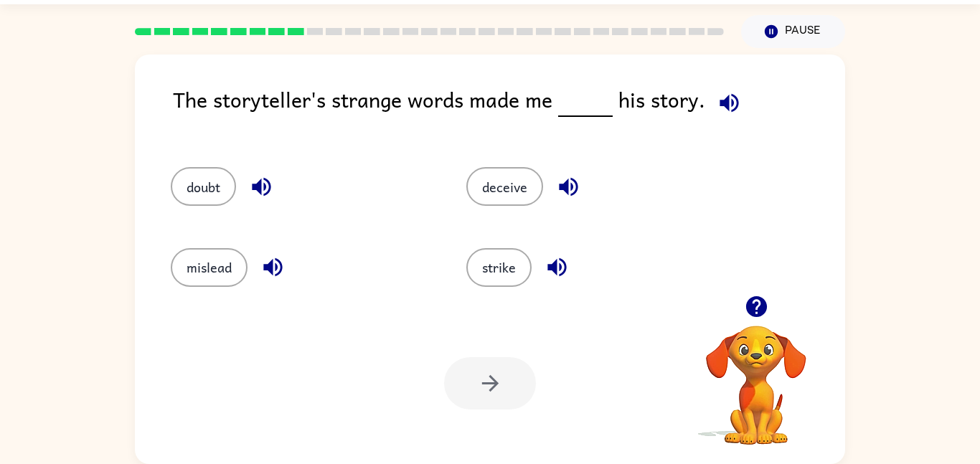
click at [739, 106] on button "button" at bounding box center [729, 103] width 37 height 37
click at [208, 185] on button "doubt" at bounding box center [203, 186] width 65 height 39
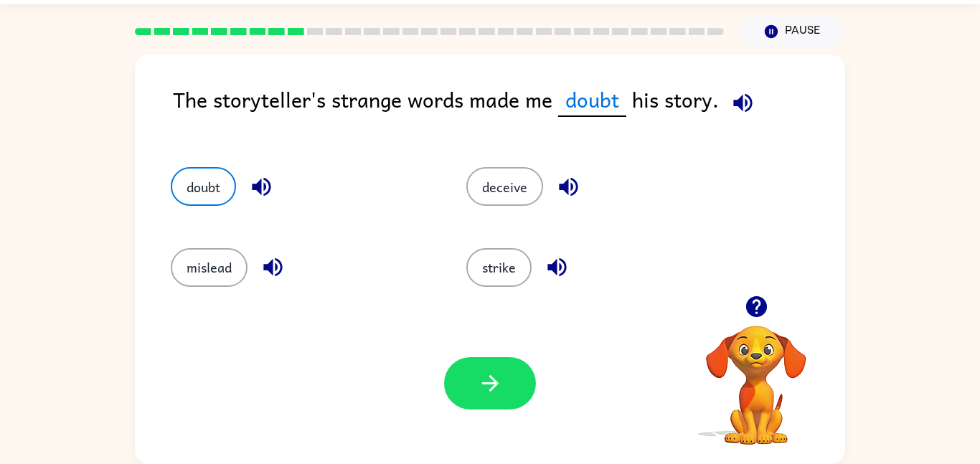
click at [270, 187] on icon "button" at bounding box center [261, 186] width 25 height 25
click at [500, 379] on icon "button" at bounding box center [490, 383] width 25 height 25
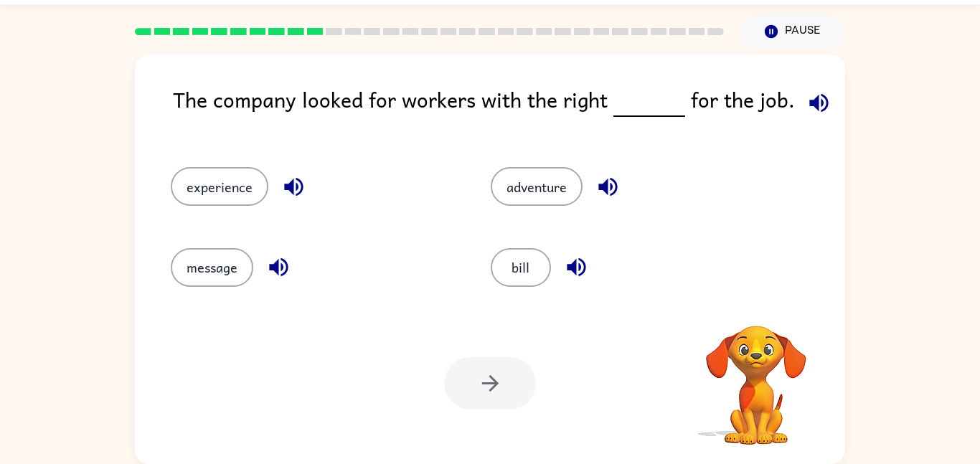
click at [807, 109] on icon "button" at bounding box center [819, 102] width 25 height 25
click at [288, 179] on icon "button" at bounding box center [293, 186] width 25 height 25
click at [282, 276] on icon "button" at bounding box center [278, 267] width 19 height 19
click at [599, 190] on icon "button" at bounding box center [608, 186] width 25 height 25
click at [574, 261] on icon "button" at bounding box center [576, 267] width 25 height 25
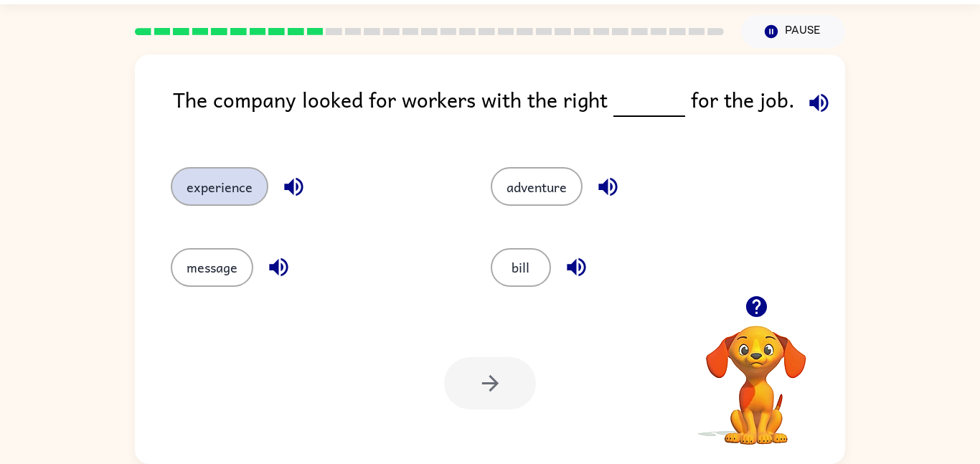
click at [248, 187] on button "experience" at bounding box center [220, 186] width 98 height 39
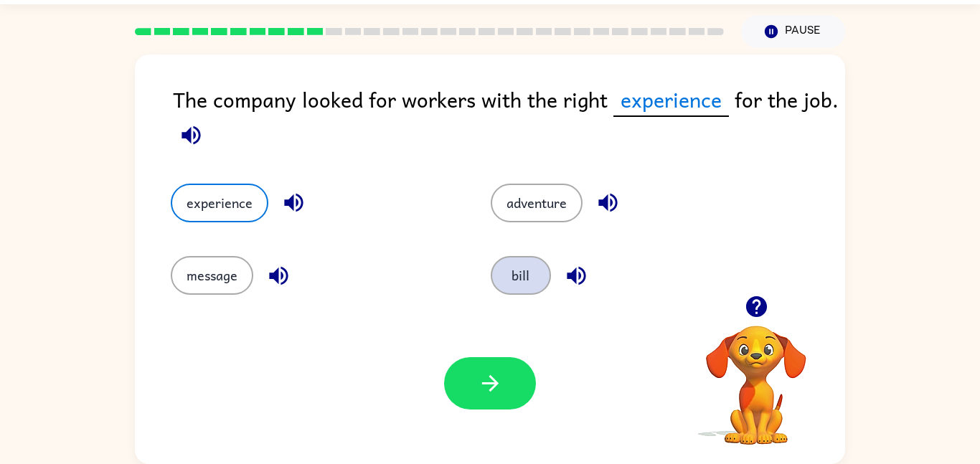
click at [543, 266] on button "bill" at bounding box center [521, 275] width 60 height 39
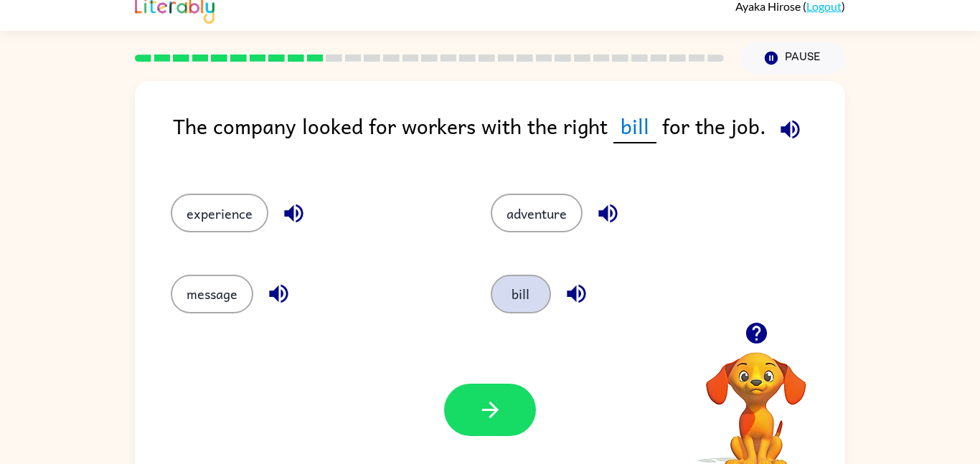
scroll to position [0, 0]
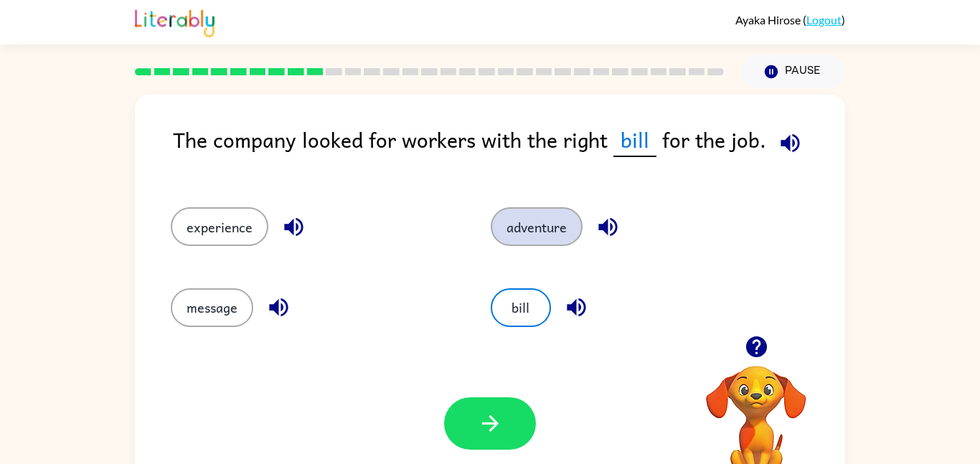
click at [563, 233] on button "adventure" at bounding box center [537, 226] width 92 height 39
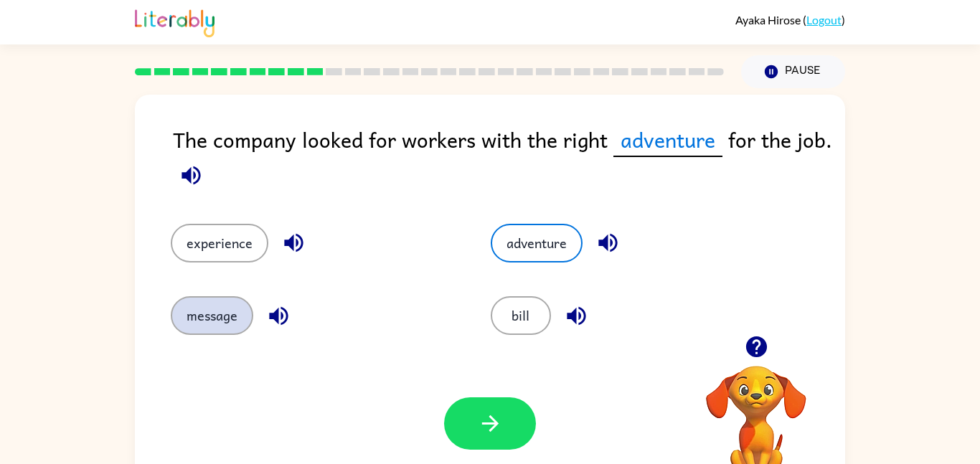
click at [226, 323] on button "message" at bounding box center [212, 315] width 83 height 39
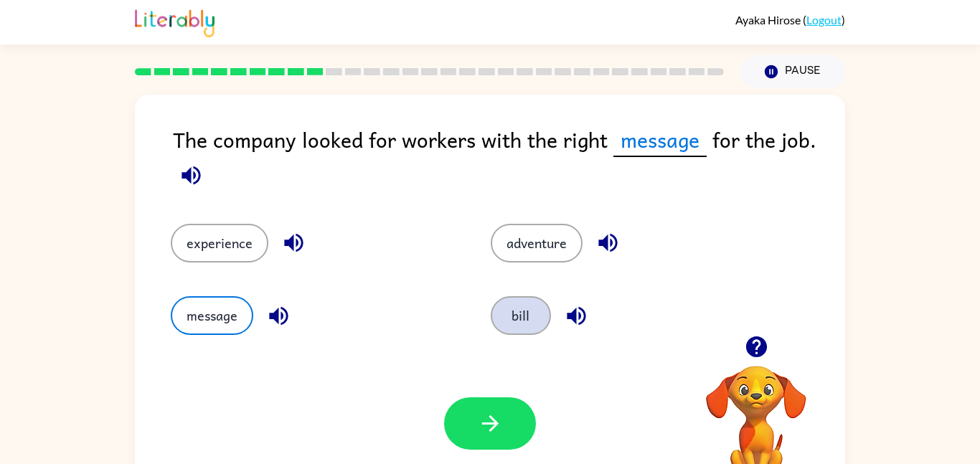
click at [525, 327] on button "bill" at bounding box center [521, 315] width 60 height 39
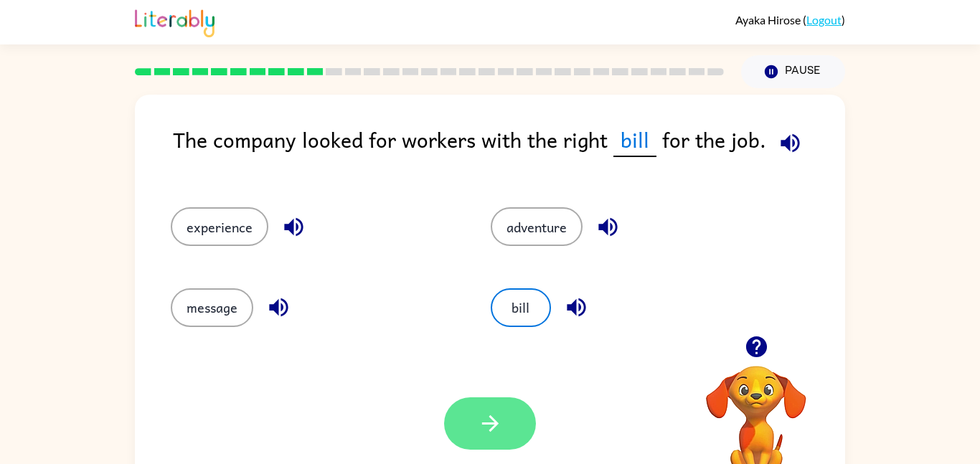
click at [500, 433] on icon "button" at bounding box center [490, 423] width 25 height 25
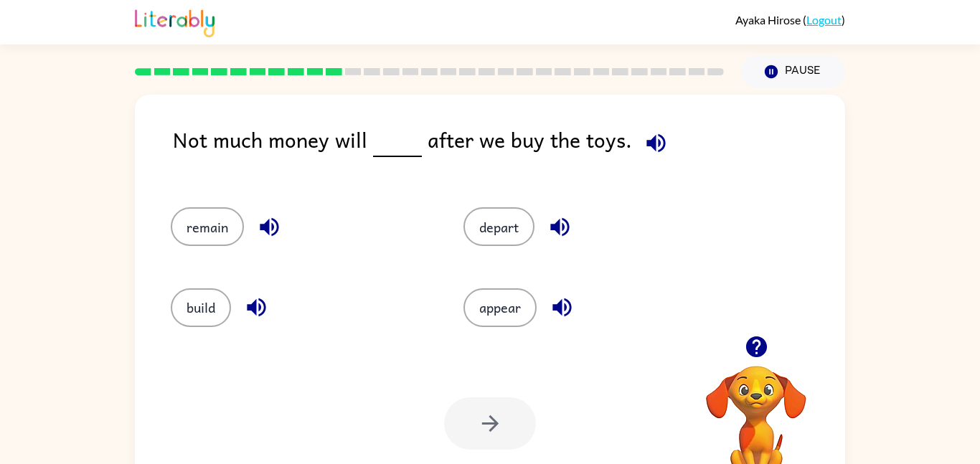
click at [662, 150] on icon "button" at bounding box center [656, 143] width 25 height 25
click at [563, 226] on icon "button" at bounding box center [559, 227] width 19 height 19
click at [267, 226] on icon "button" at bounding box center [269, 227] width 19 height 19
click at [214, 221] on button "remain" at bounding box center [207, 226] width 73 height 39
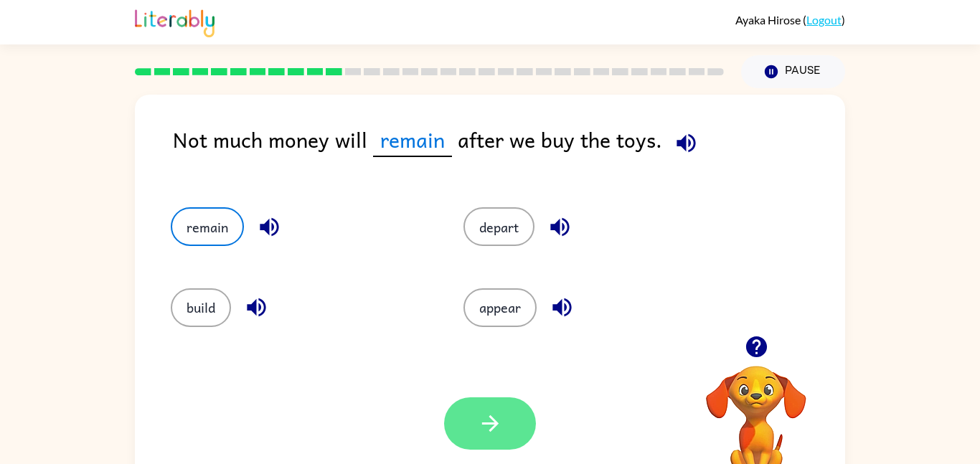
click at [503, 425] on button "button" at bounding box center [490, 424] width 92 height 52
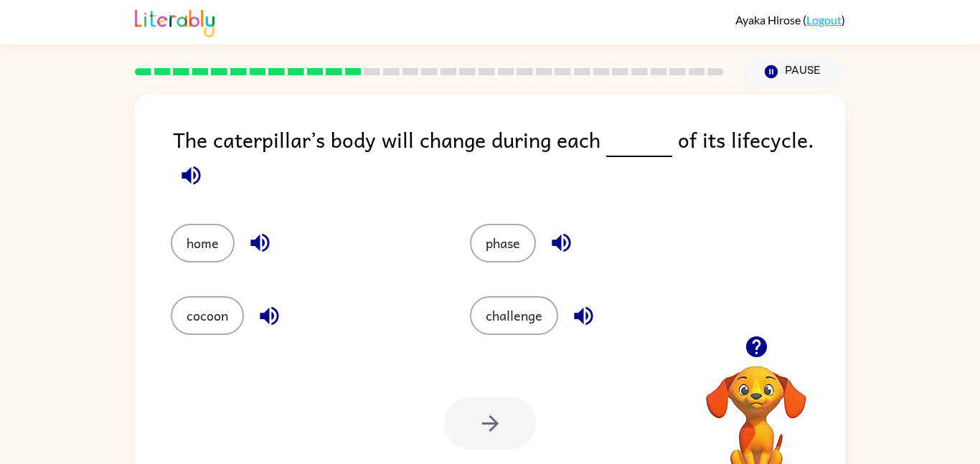
click at [196, 173] on icon "button" at bounding box center [191, 175] width 25 height 25
click at [528, 317] on button "challenge" at bounding box center [514, 315] width 88 height 39
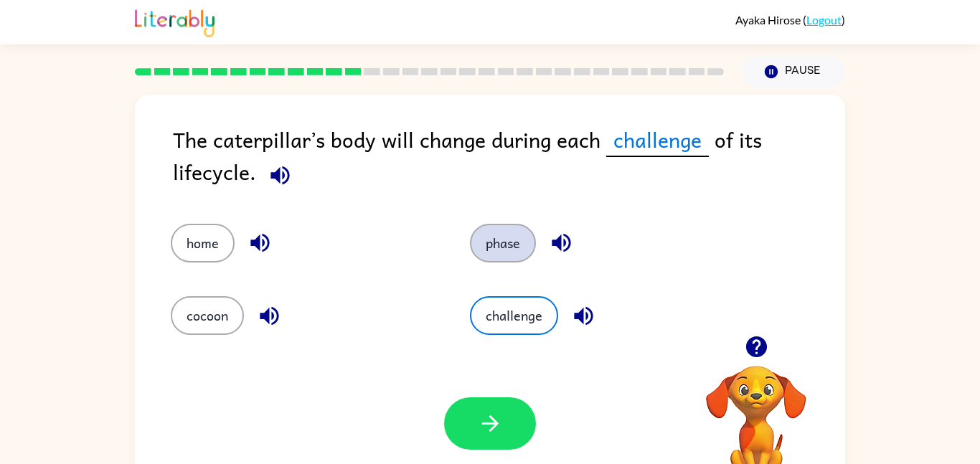
click at [512, 236] on button "phase" at bounding box center [503, 243] width 66 height 39
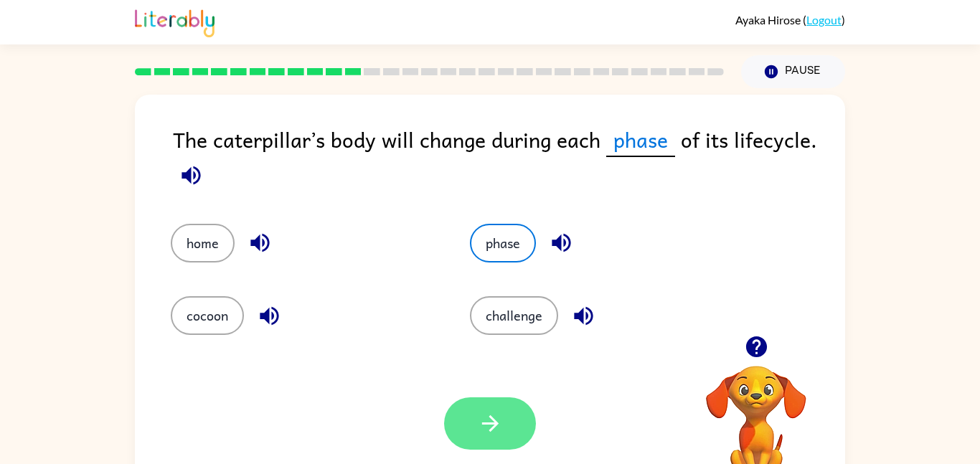
click at [491, 421] on icon "button" at bounding box center [490, 423] width 25 height 25
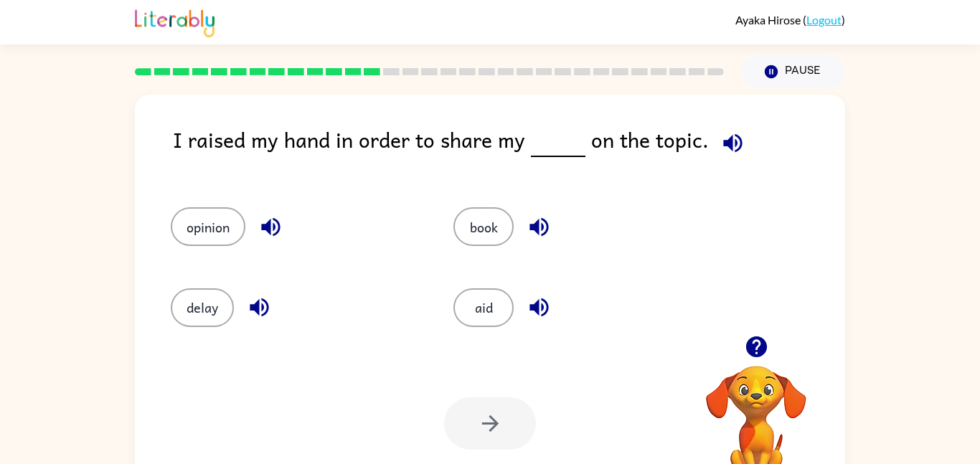
click at [738, 148] on icon "button" at bounding box center [733, 143] width 25 height 25
click at [200, 232] on button "opinion" at bounding box center [208, 226] width 75 height 39
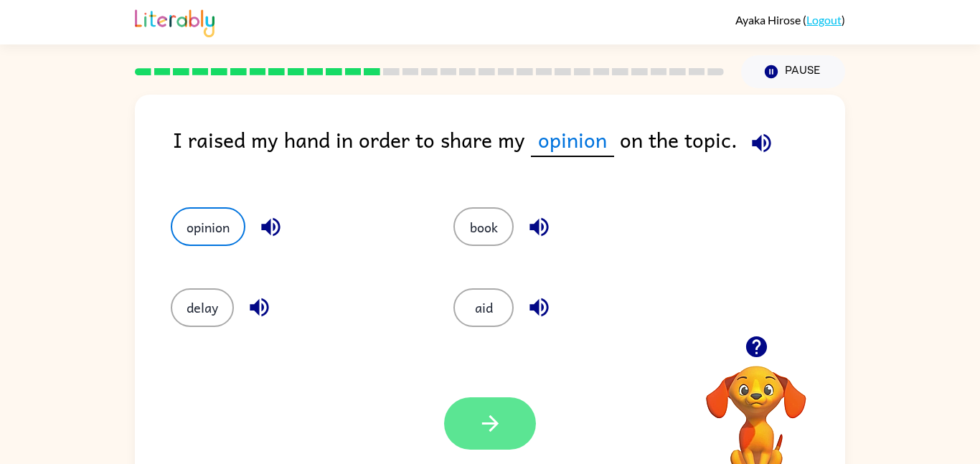
click at [495, 431] on icon "button" at bounding box center [490, 423] width 25 height 25
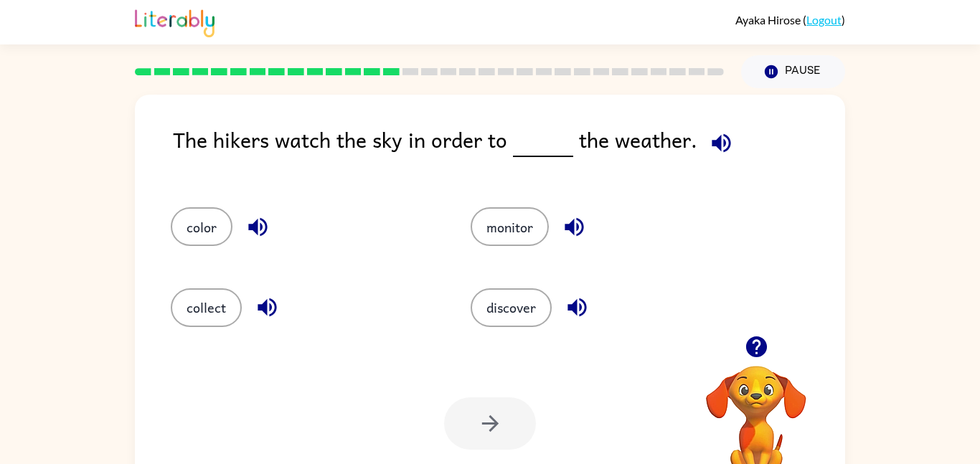
click at [720, 149] on icon "button" at bounding box center [721, 143] width 25 height 25
click at [525, 314] on button "discover" at bounding box center [511, 308] width 81 height 39
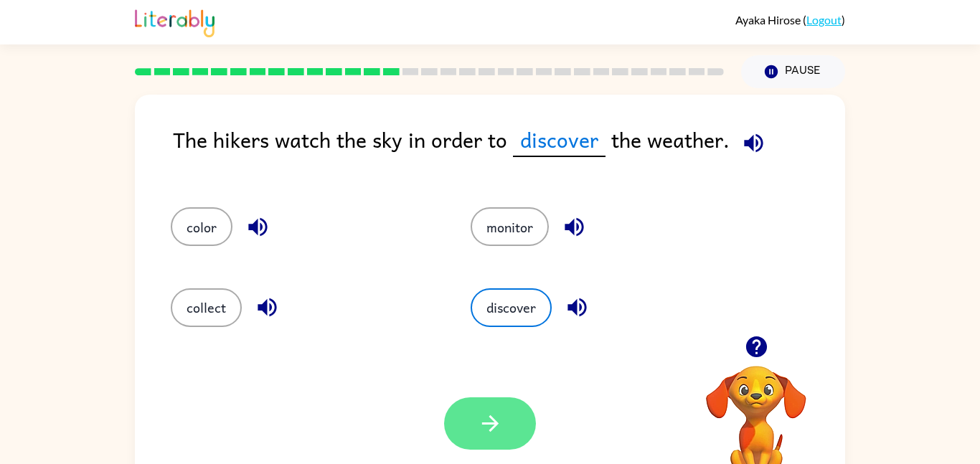
click at [495, 428] on icon "button" at bounding box center [490, 423] width 25 height 25
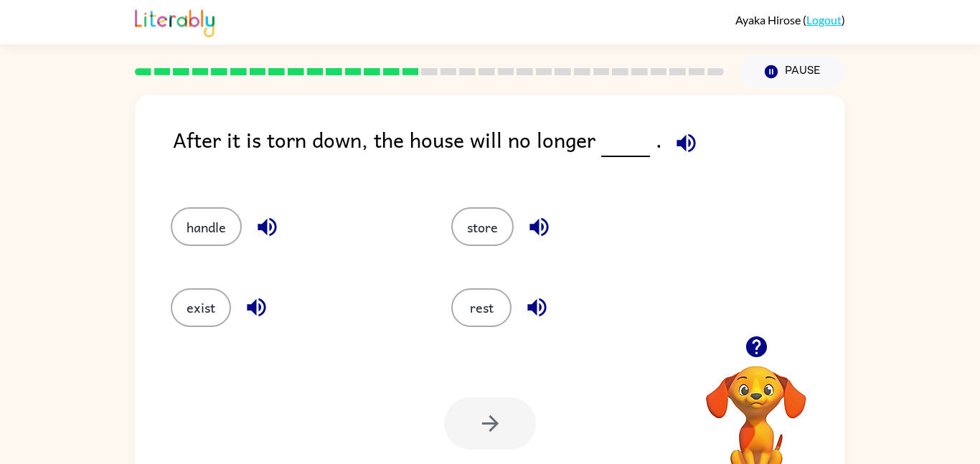
click at [683, 154] on icon "button" at bounding box center [686, 143] width 25 height 25
click at [206, 309] on button "exist" at bounding box center [201, 308] width 60 height 39
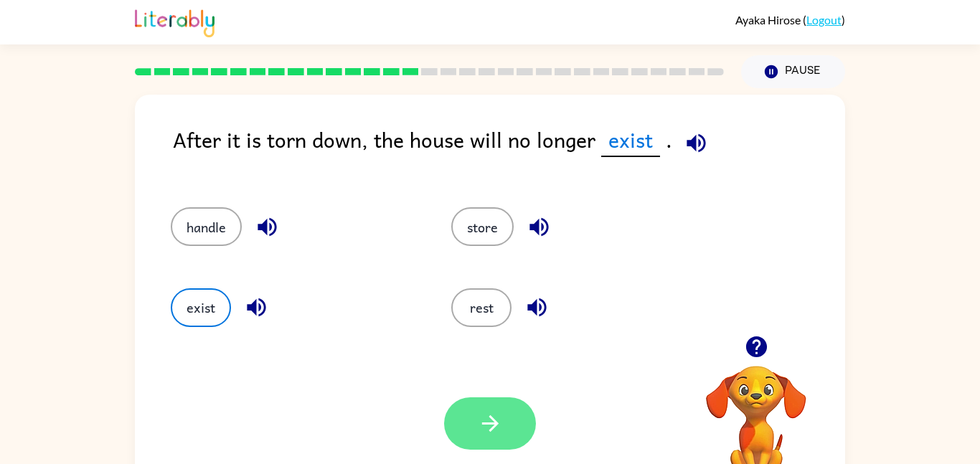
click at [496, 421] on icon "button" at bounding box center [490, 423] width 25 height 25
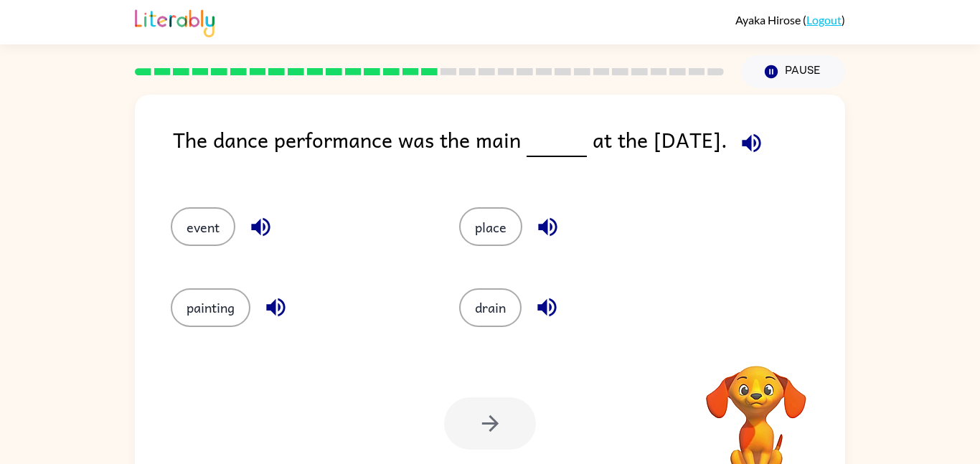
click at [755, 147] on icon "button" at bounding box center [751, 143] width 25 height 25
click at [202, 235] on button "event" at bounding box center [203, 226] width 65 height 39
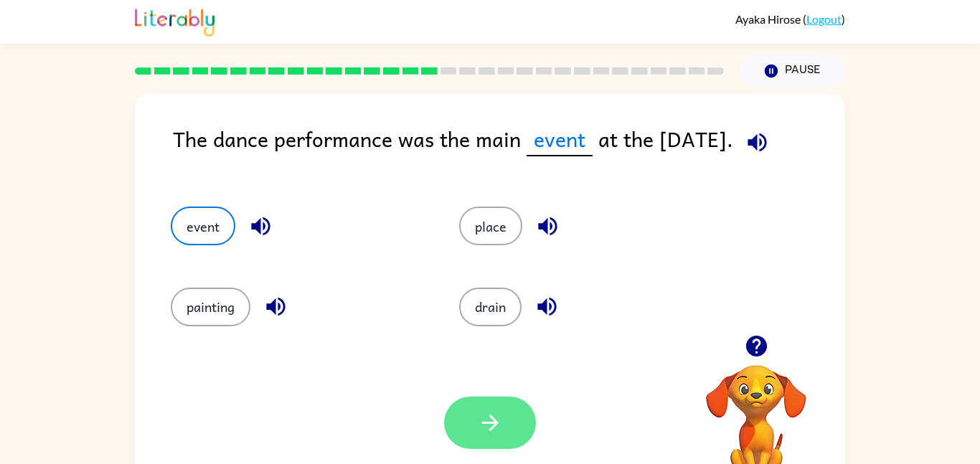
click at [502, 418] on icon "button" at bounding box center [490, 423] width 25 height 25
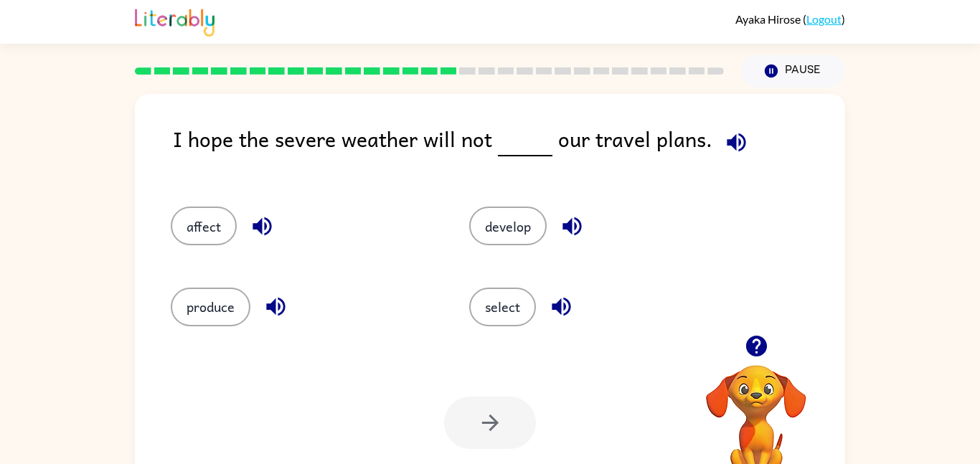
click at [759, 126] on div "I hope the severe weather will not our travel plans." at bounding box center [509, 150] width 672 height 55
click at [737, 149] on icon "button" at bounding box center [736, 142] width 19 height 19
click at [201, 220] on button "affect" at bounding box center [204, 226] width 66 height 39
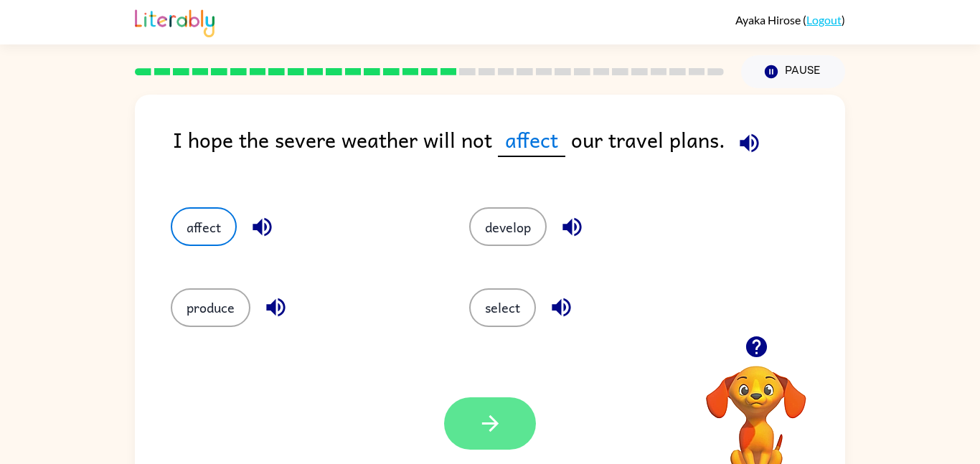
click at [489, 415] on icon "button" at bounding box center [490, 423] width 25 height 25
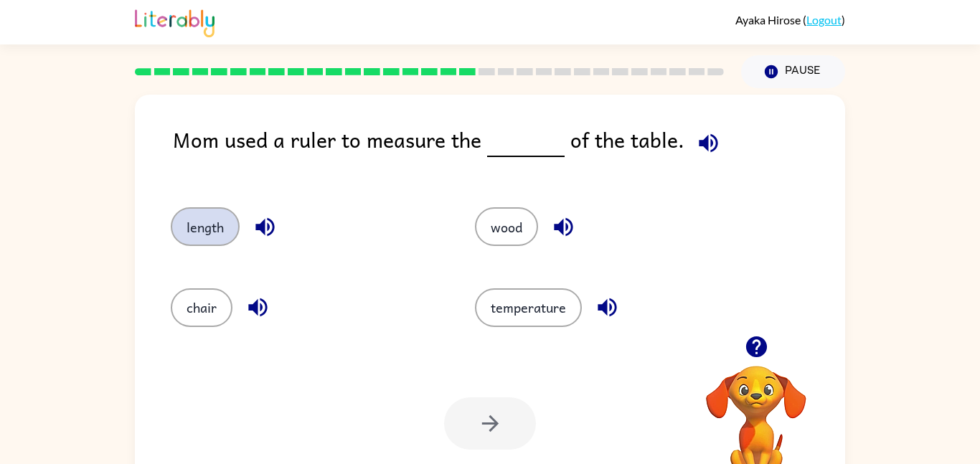
click at [208, 240] on button "length" at bounding box center [205, 226] width 69 height 39
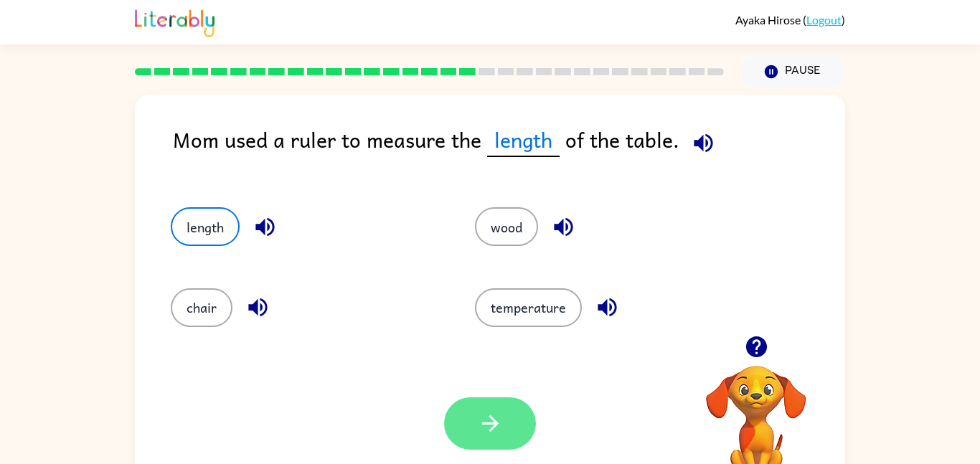
click at [489, 416] on icon "button" at bounding box center [490, 423] width 25 height 25
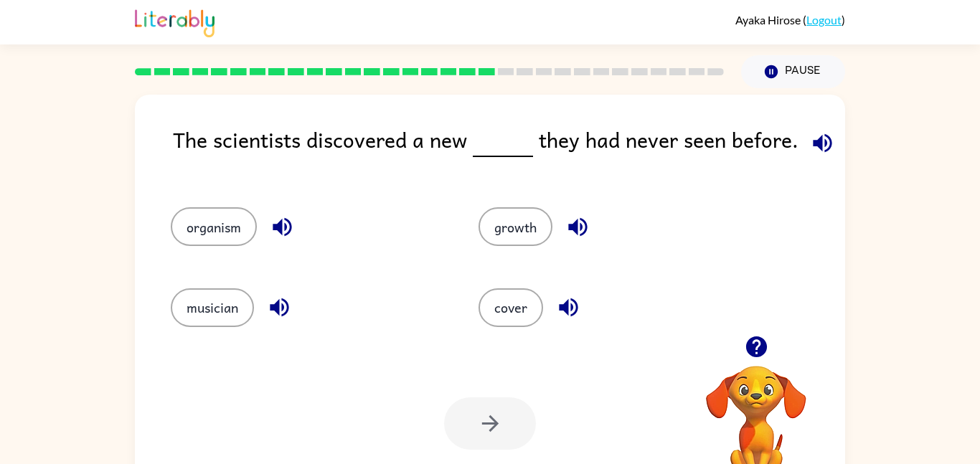
click at [822, 147] on icon "button" at bounding box center [822, 143] width 25 height 25
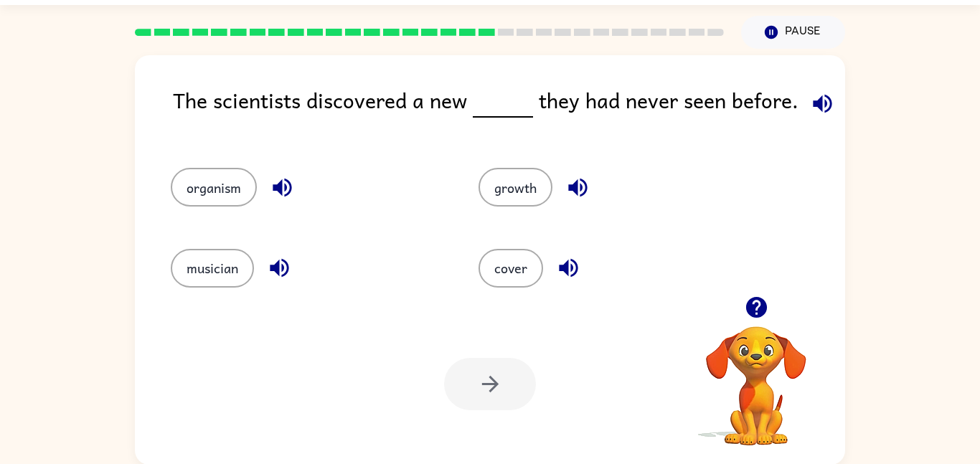
scroll to position [40, 0]
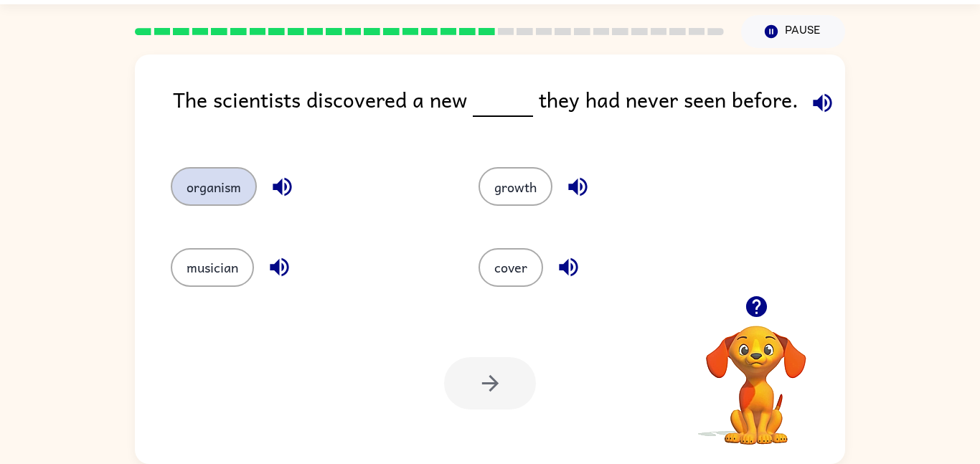
click at [220, 189] on button "organism" at bounding box center [214, 186] width 86 height 39
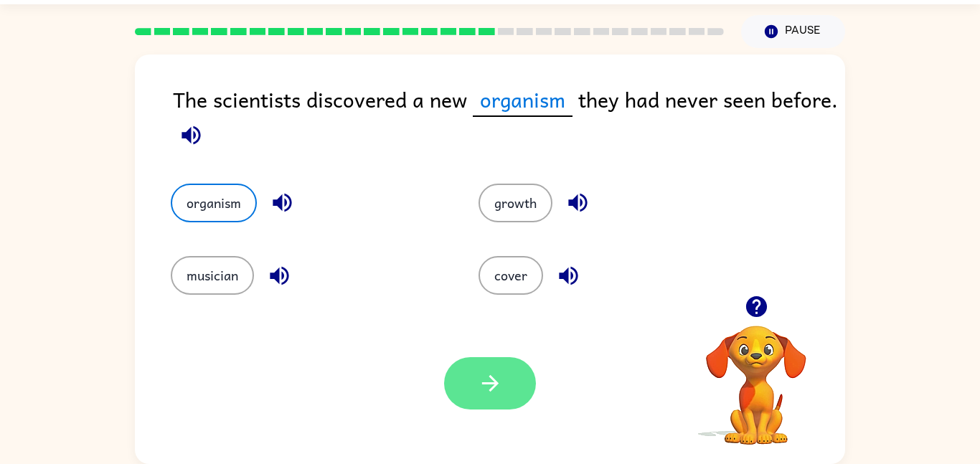
click at [492, 369] on button "button" at bounding box center [490, 383] width 92 height 52
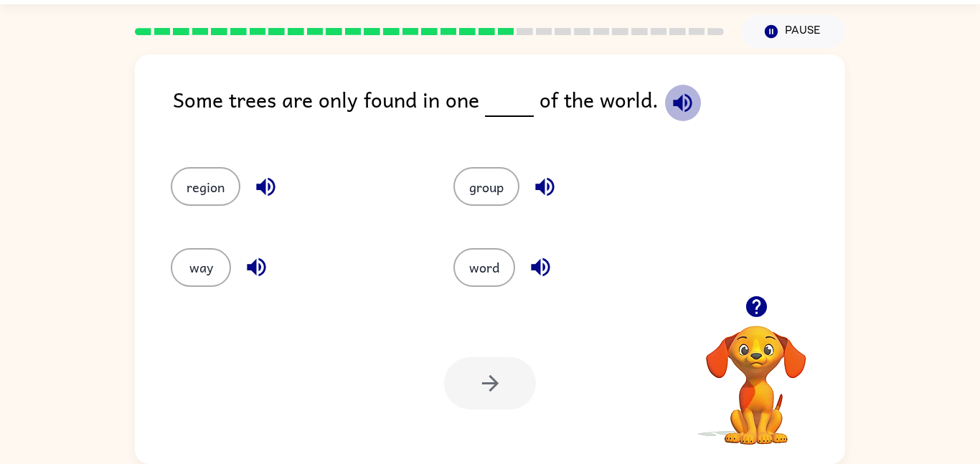
click at [687, 98] on icon "button" at bounding box center [682, 102] width 25 height 25
click at [219, 191] on button "region" at bounding box center [206, 186] width 70 height 39
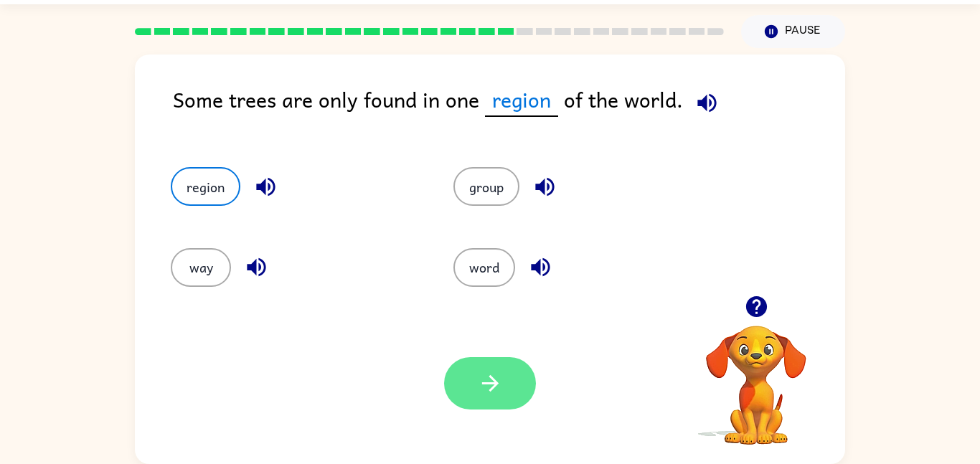
click at [496, 388] on icon "button" at bounding box center [490, 383] width 25 height 25
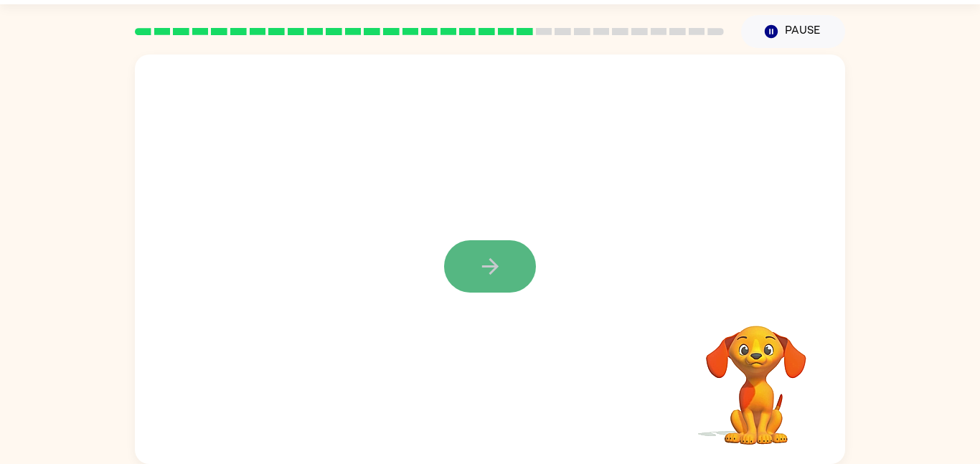
click at [458, 266] on button "button" at bounding box center [490, 266] width 92 height 52
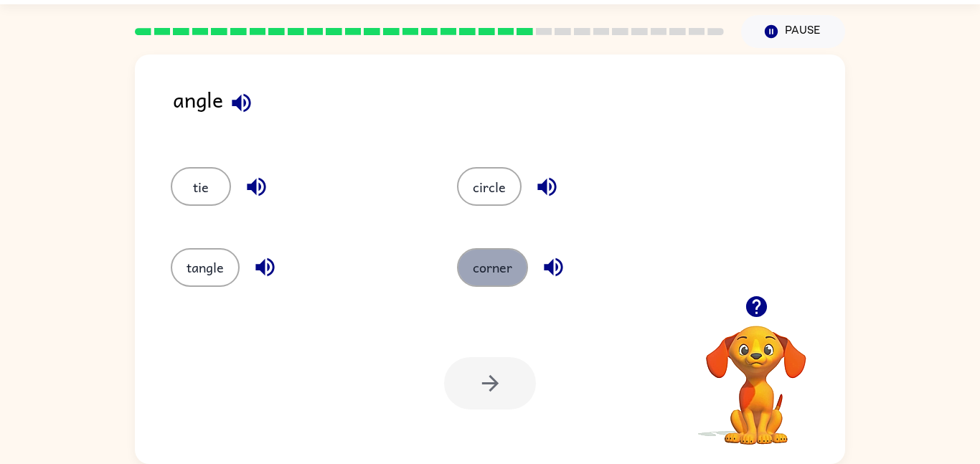
click at [525, 259] on button "corner" at bounding box center [492, 267] width 71 height 39
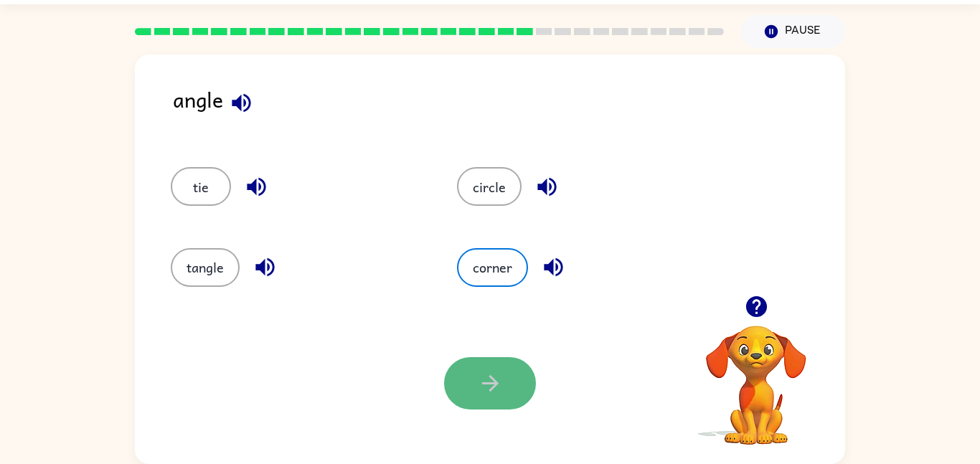
click at [490, 394] on icon "button" at bounding box center [490, 383] width 25 height 25
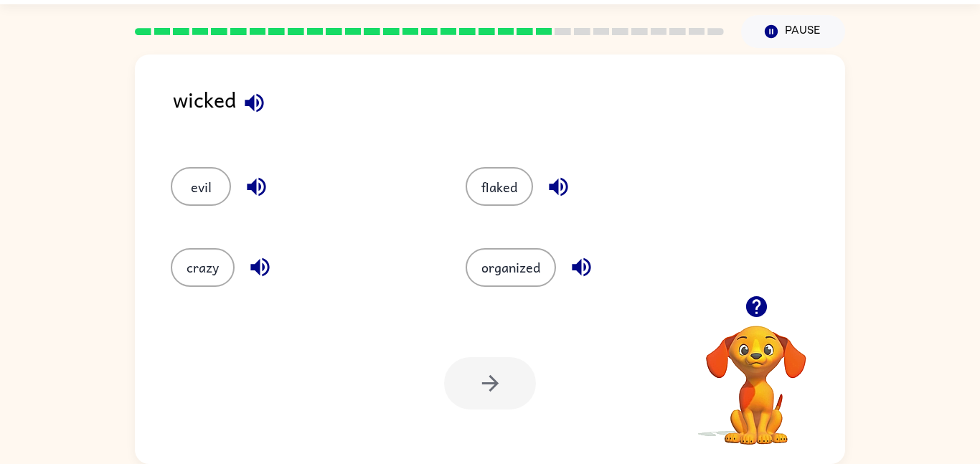
click at [253, 95] on icon "button" at bounding box center [254, 102] width 25 height 25
click at [571, 180] on icon "button" at bounding box center [558, 186] width 25 height 25
click at [213, 185] on button "evil" at bounding box center [201, 186] width 60 height 39
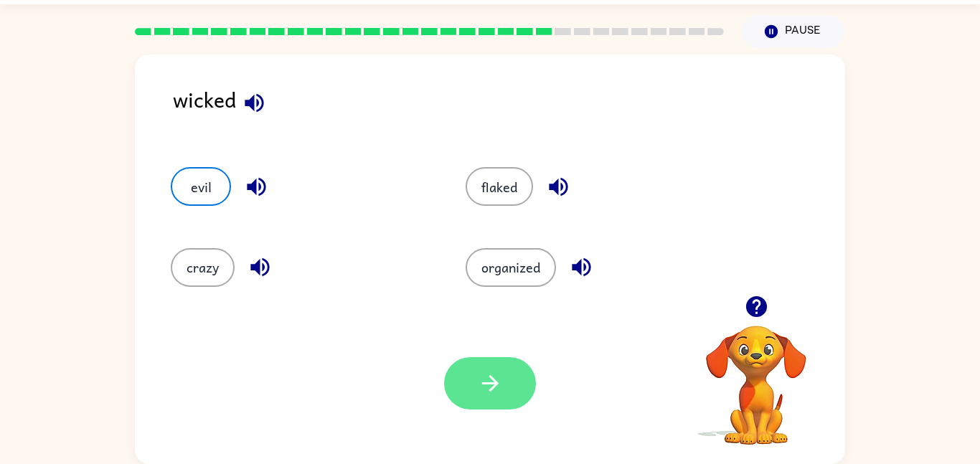
click at [463, 378] on button "button" at bounding box center [490, 383] width 92 height 52
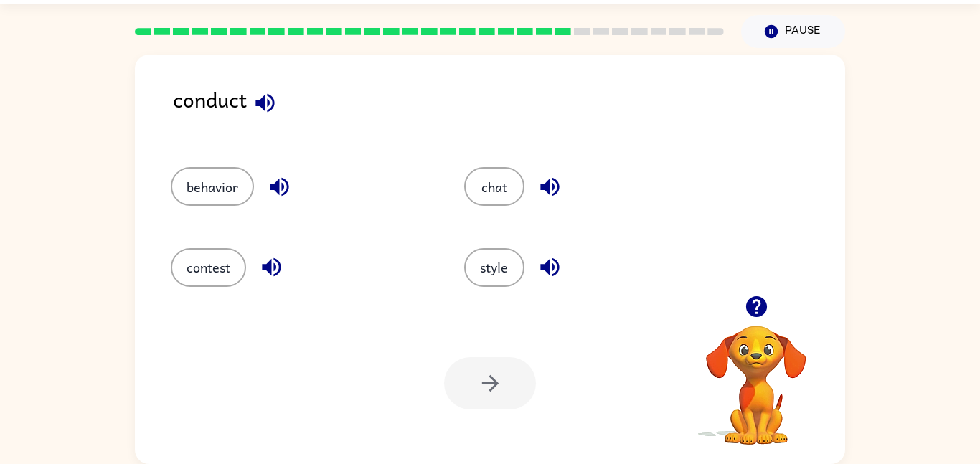
click at [274, 103] on icon "button" at bounding box center [265, 102] width 19 height 19
click at [236, 191] on button "behavior" at bounding box center [212, 186] width 83 height 39
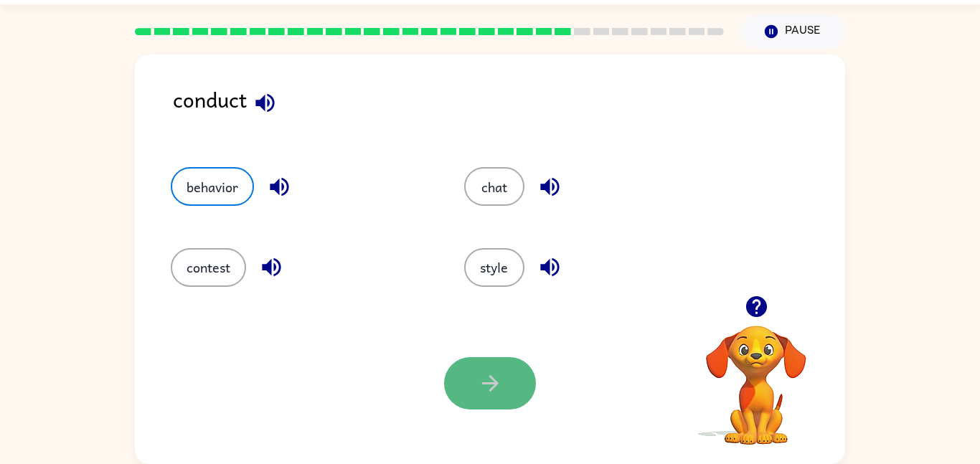
click at [482, 358] on button "button" at bounding box center [490, 383] width 92 height 52
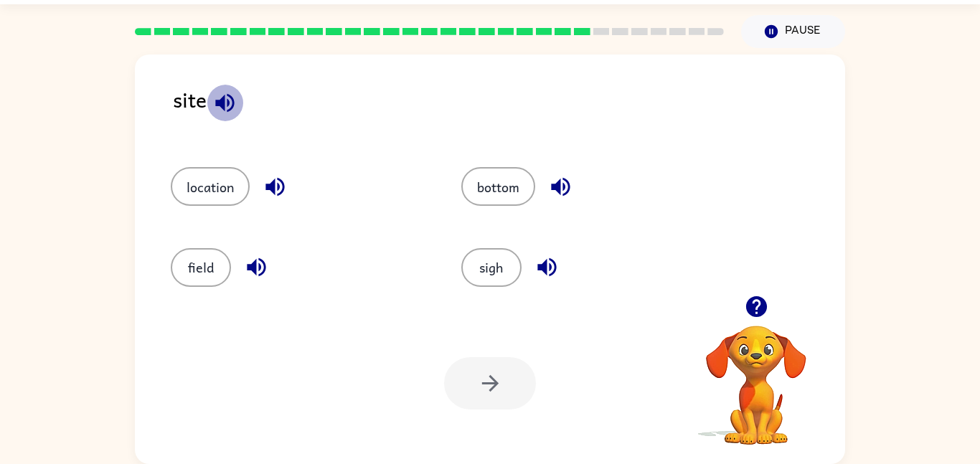
click at [227, 96] on icon "button" at bounding box center [224, 102] width 25 height 25
click at [242, 192] on button "location" at bounding box center [210, 186] width 79 height 39
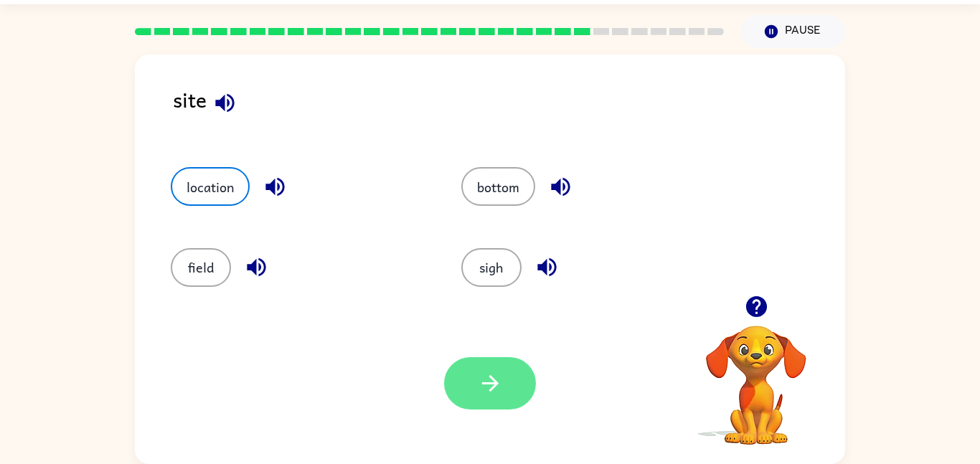
click at [468, 372] on button "button" at bounding box center [490, 383] width 92 height 52
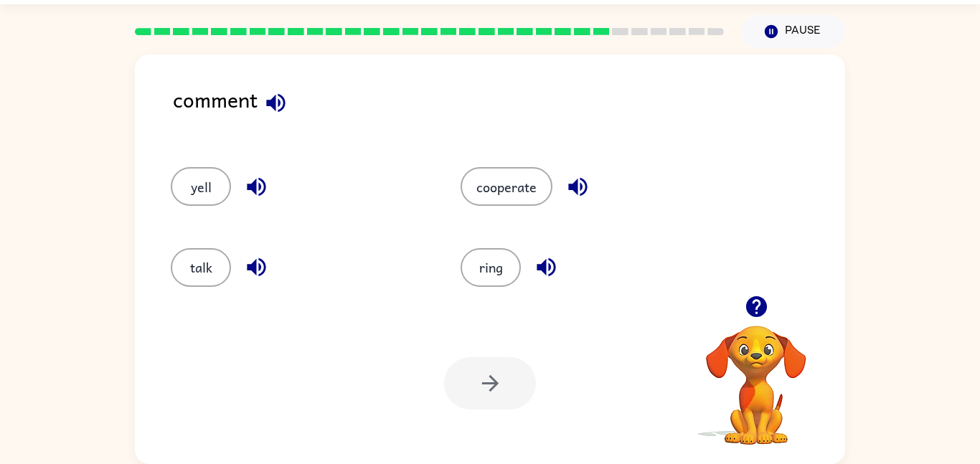
click at [232, 277] on div "talk" at bounding box center [299, 267] width 257 height 39
click at [210, 273] on button "talk" at bounding box center [201, 267] width 60 height 39
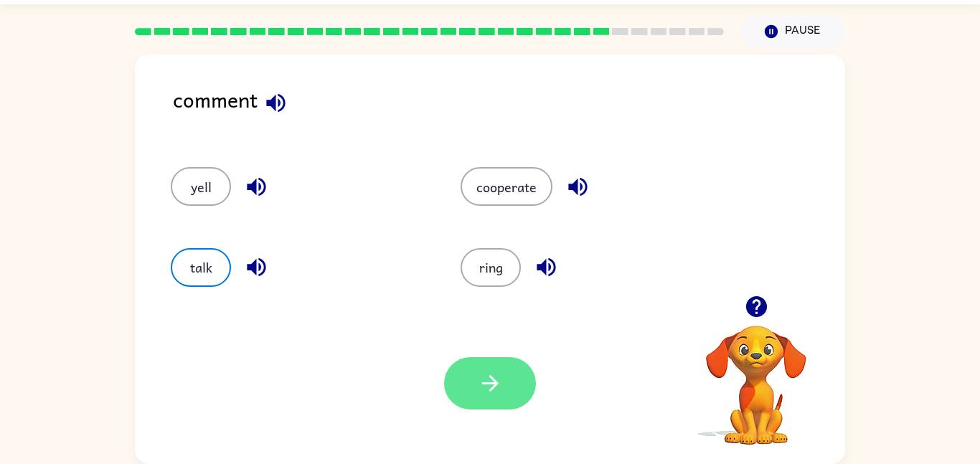
click at [473, 374] on button "button" at bounding box center [490, 383] width 92 height 52
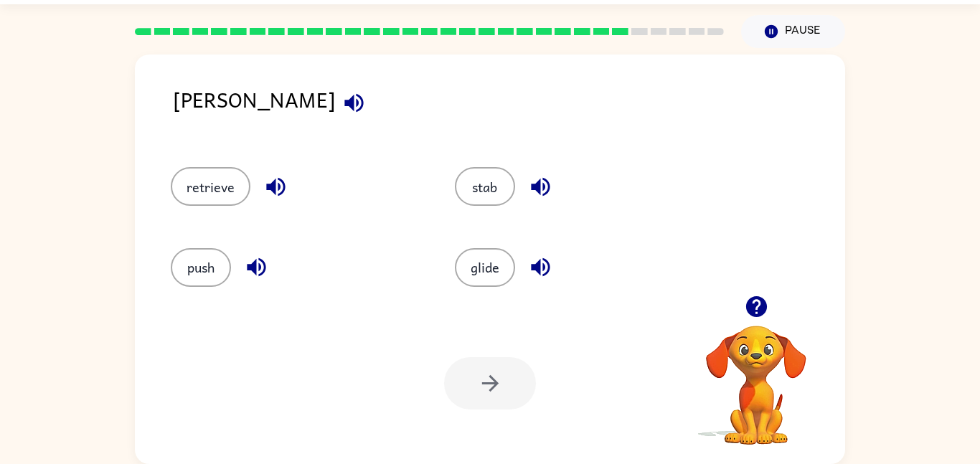
click at [342, 95] on icon "button" at bounding box center [354, 102] width 25 height 25
click at [238, 177] on button "retrieve" at bounding box center [211, 186] width 80 height 39
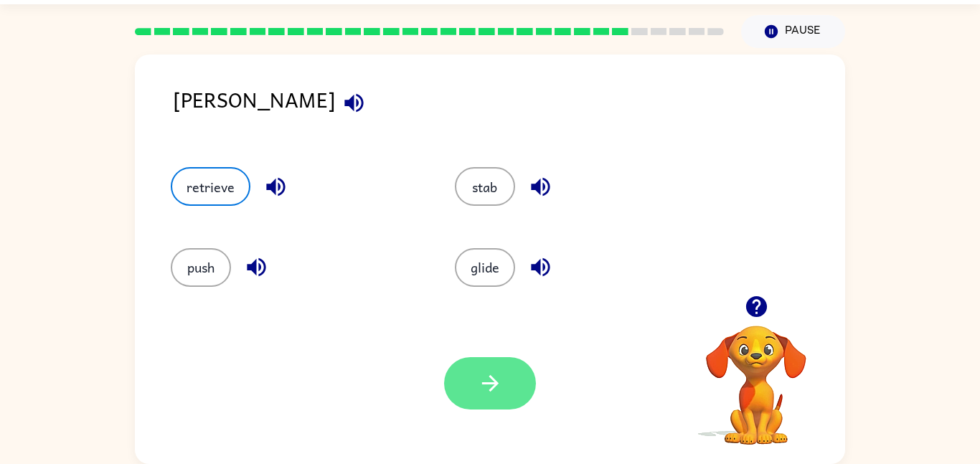
click at [518, 393] on button "button" at bounding box center [490, 383] width 92 height 52
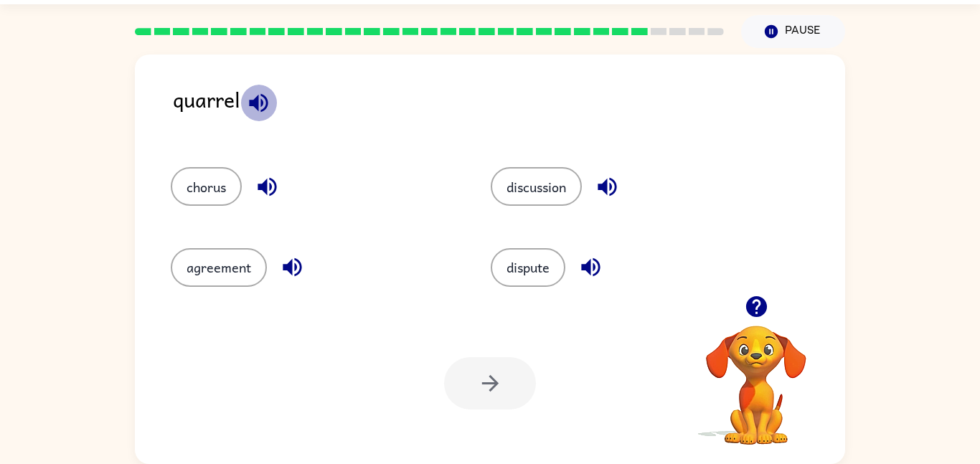
click at [267, 102] on icon "button" at bounding box center [258, 102] width 19 height 19
click at [601, 261] on icon "button" at bounding box center [590, 267] width 25 height 25
click at [605, 187] on icon "button" at bounding box center [607, 187] width 19 height 19
click at [548, 273] on button "dispute" at bounding box center [528, 267] width 75 height 39
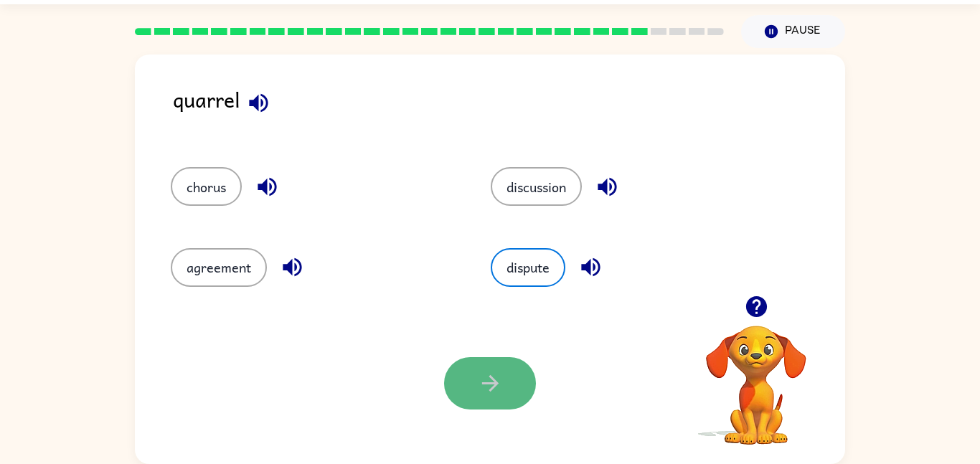
click at [478, 374] on icon "button" at bounding box center [490, 383] width 25 height 25
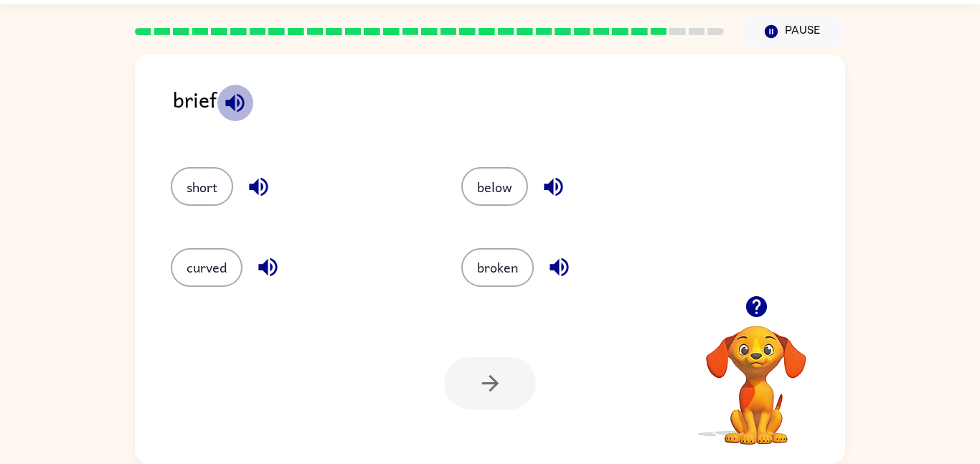
click at [238, 100] on icon "button" at bounding box center [234, 102] width 19 height 19
click at [260, 190] on icon "button" at bounding box center [258, 186] width 25 height 25
click at [268, 265] on icon "button" at bounding box center [267, 267] width 19 height 19
click at [545, 191] on icon "button" at bounding box center [553, 186] width 25 height 25
click at [497, 249] on button "broken" at bounding box center [497, 267] width 72 height 39
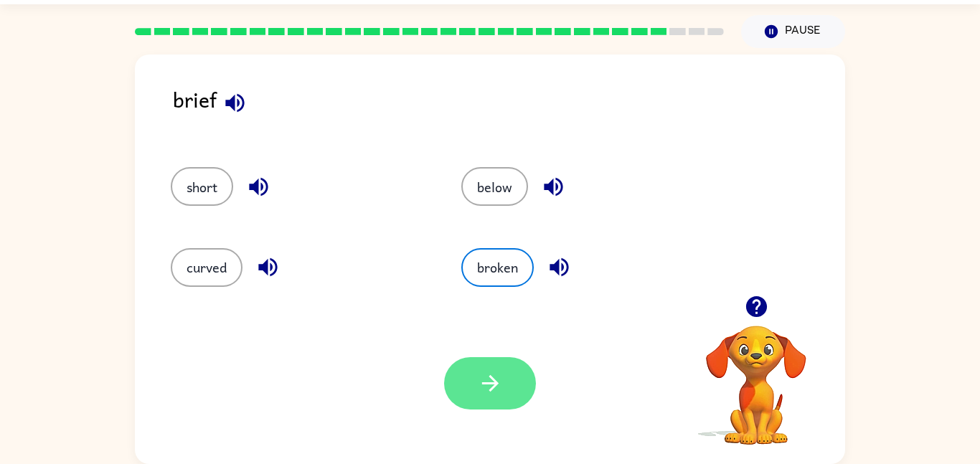
click at [489, 388] on icon "button" at bounding box center [490, 383] width 25 height 25
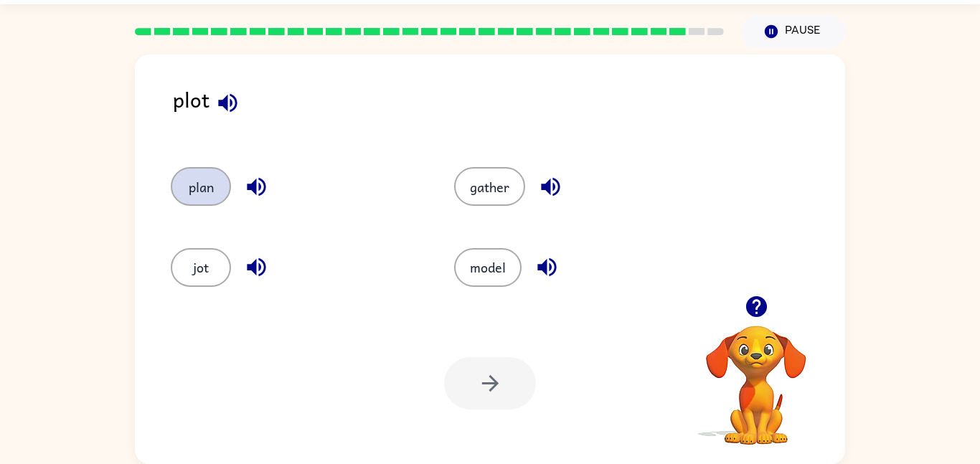
click at [197, 178] on button "plan" at bounding box center [201, 186] width 60 height 39
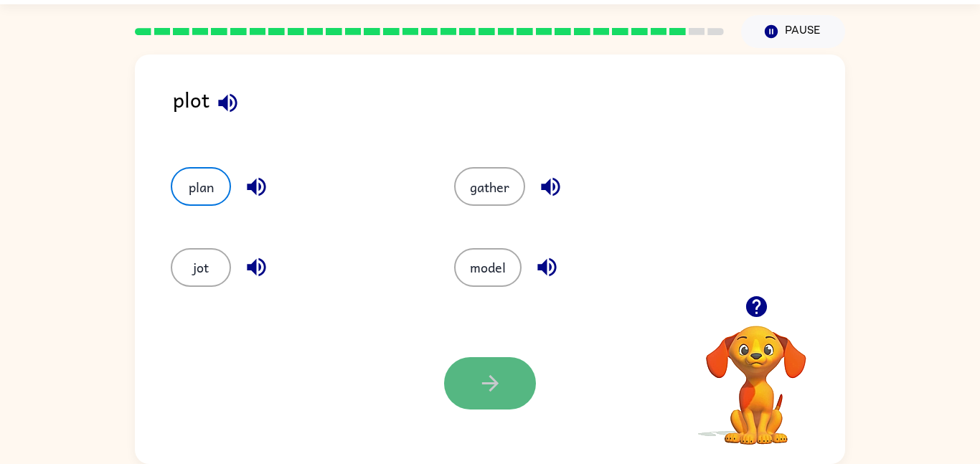
click at [464, 387] on button "button" at bounding box center [490, 383] width 92 height 52
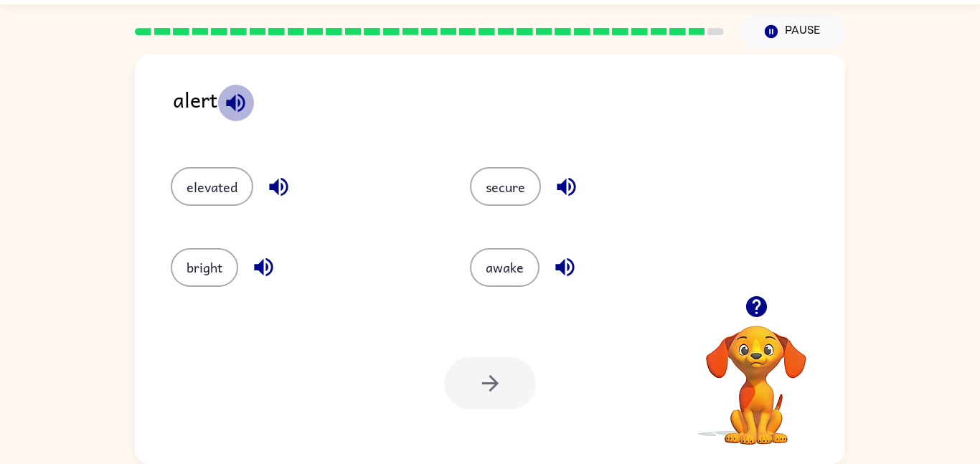
click at [234, 106] on icon "button" at bounding box center [235, 102] width 19 height 19
click at [248, 98] on icon "button" at bounding box center [235, 102] width 25 height 25
click at [283, 187] on icon "button" at bounding box center [278, 187] width 19 height 19
click at [262, 255] on icon "button" at bounding box center [263, 267] width 25 height 25
click at [568, 181] on icon "button" at bounding box center [566, 186] width 25 height 25
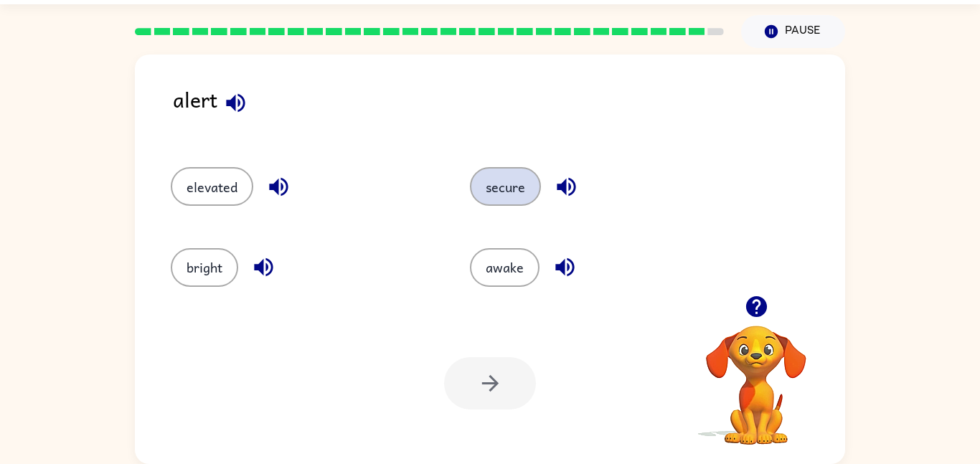
click at [515, 189] on button "secure" at bounding box center [505, 186] width 71 height 39
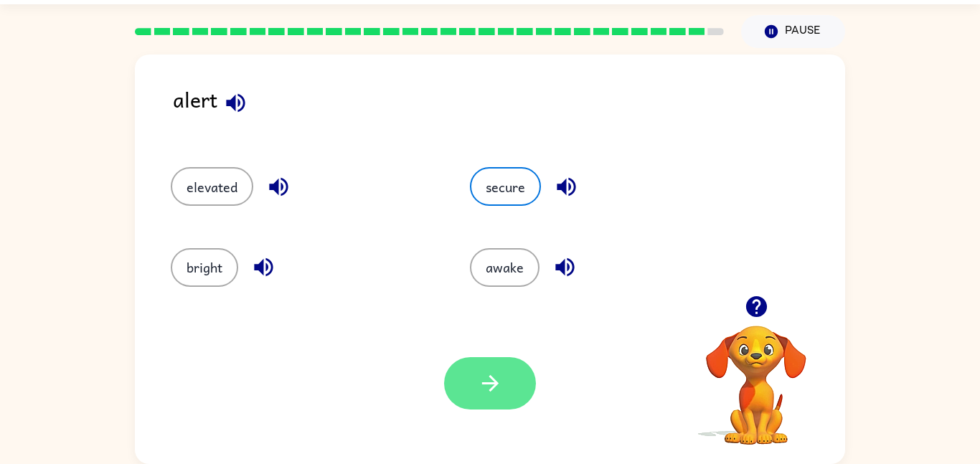
click at [502, 360] on button "button" at bounding box center [490, 383] width 92 height 52
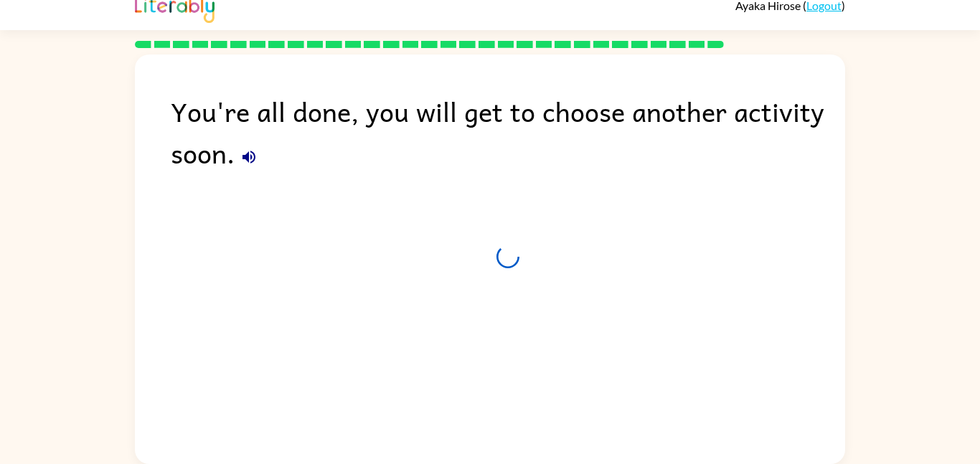
scroll to position [14, 0]
